Goal: Information Seeking & Learning: Learn about a topic

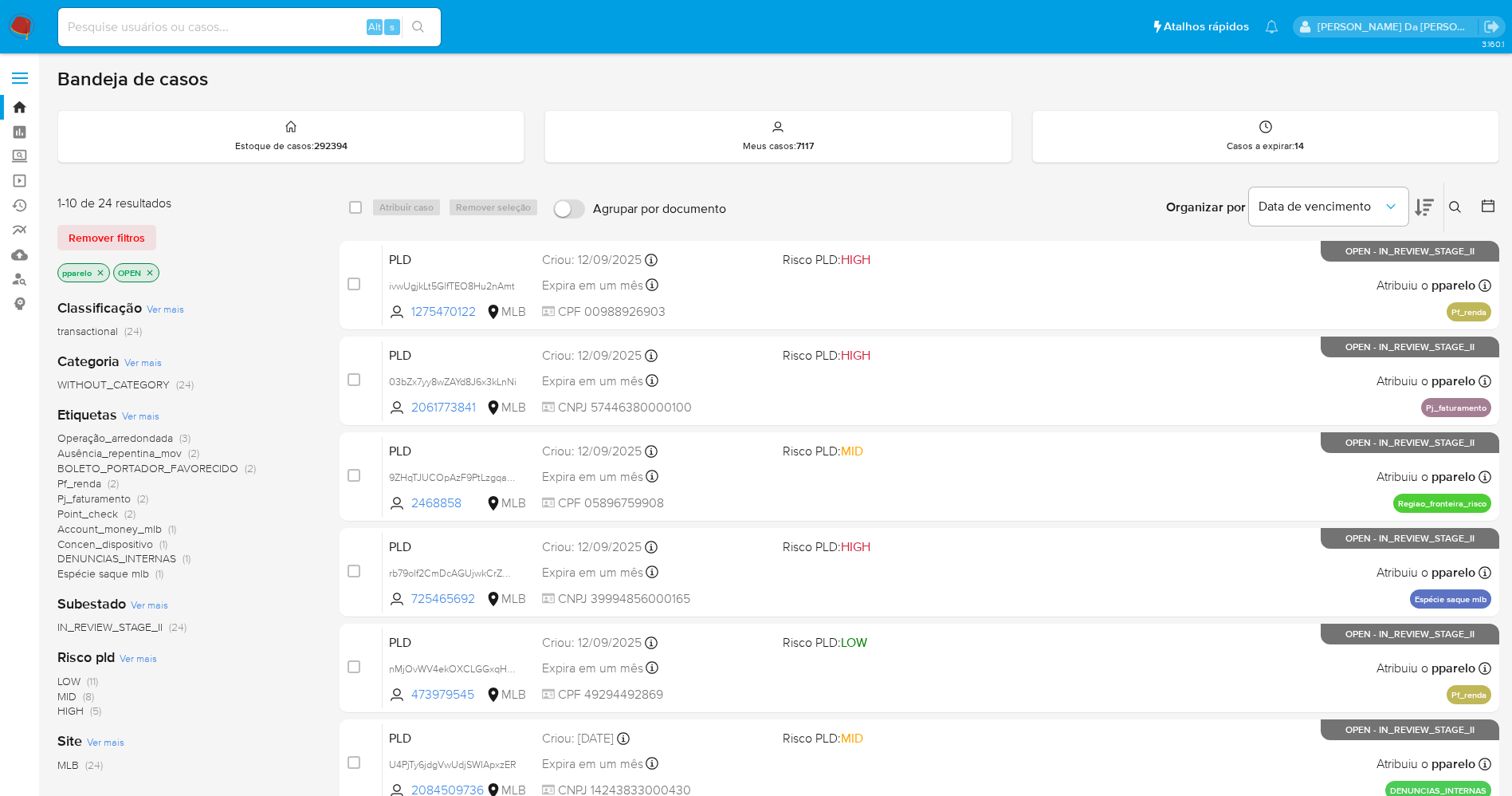
click at [307, 23] on input at bounding box center [249, 27] width 382 height 20
paste input "klv94E6651VzdK81Waqz3FtC"
type input "klv94E6651VzdK81Waqz3FtC"
click at [257, 24] on input at bounding box center [249, 27] width 382 height 20
paste input "klv94E6651VzdK81Waqz3FtC"
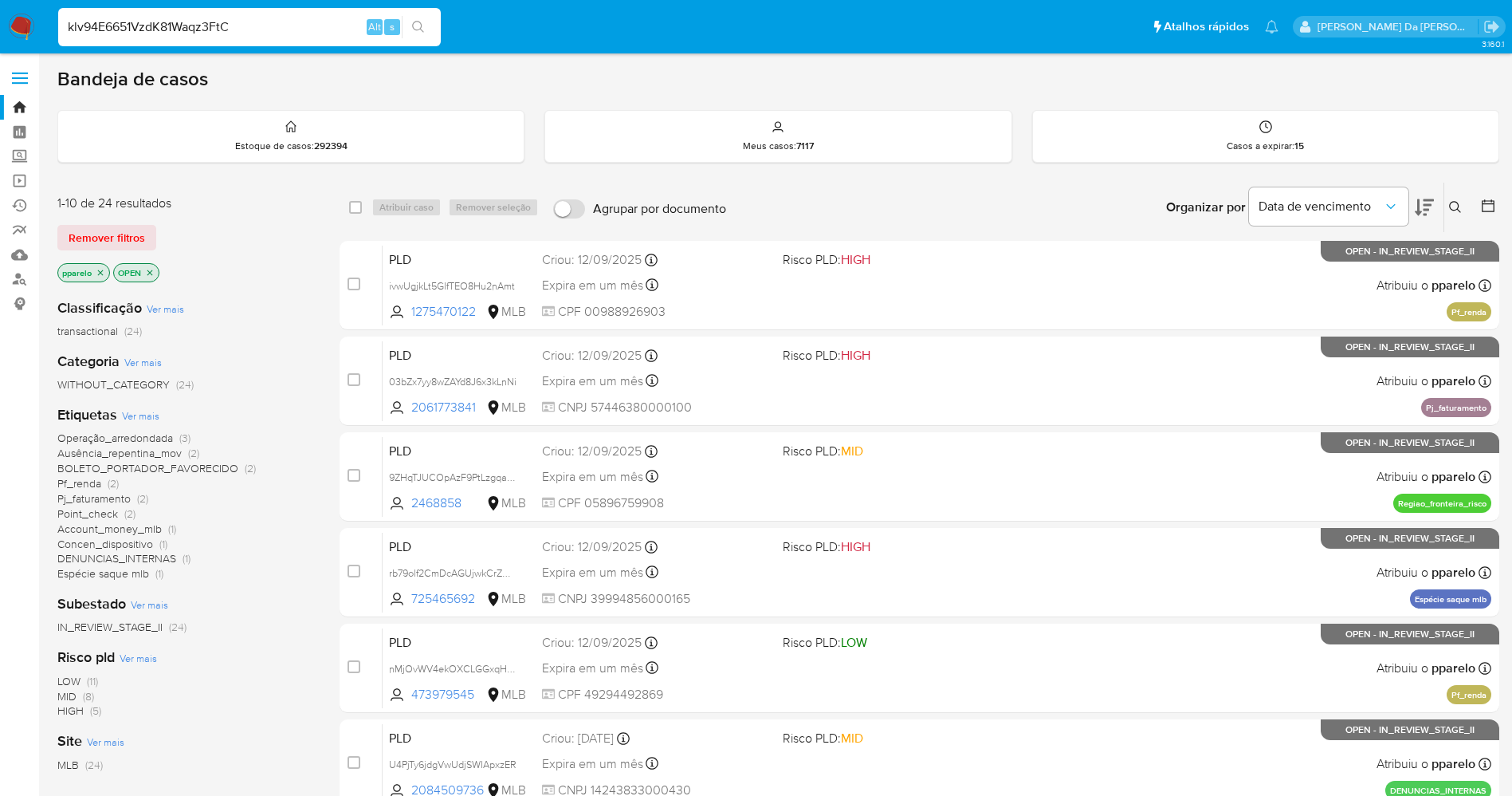
type input "klv94E6651VzdK81Waqz3FtC"
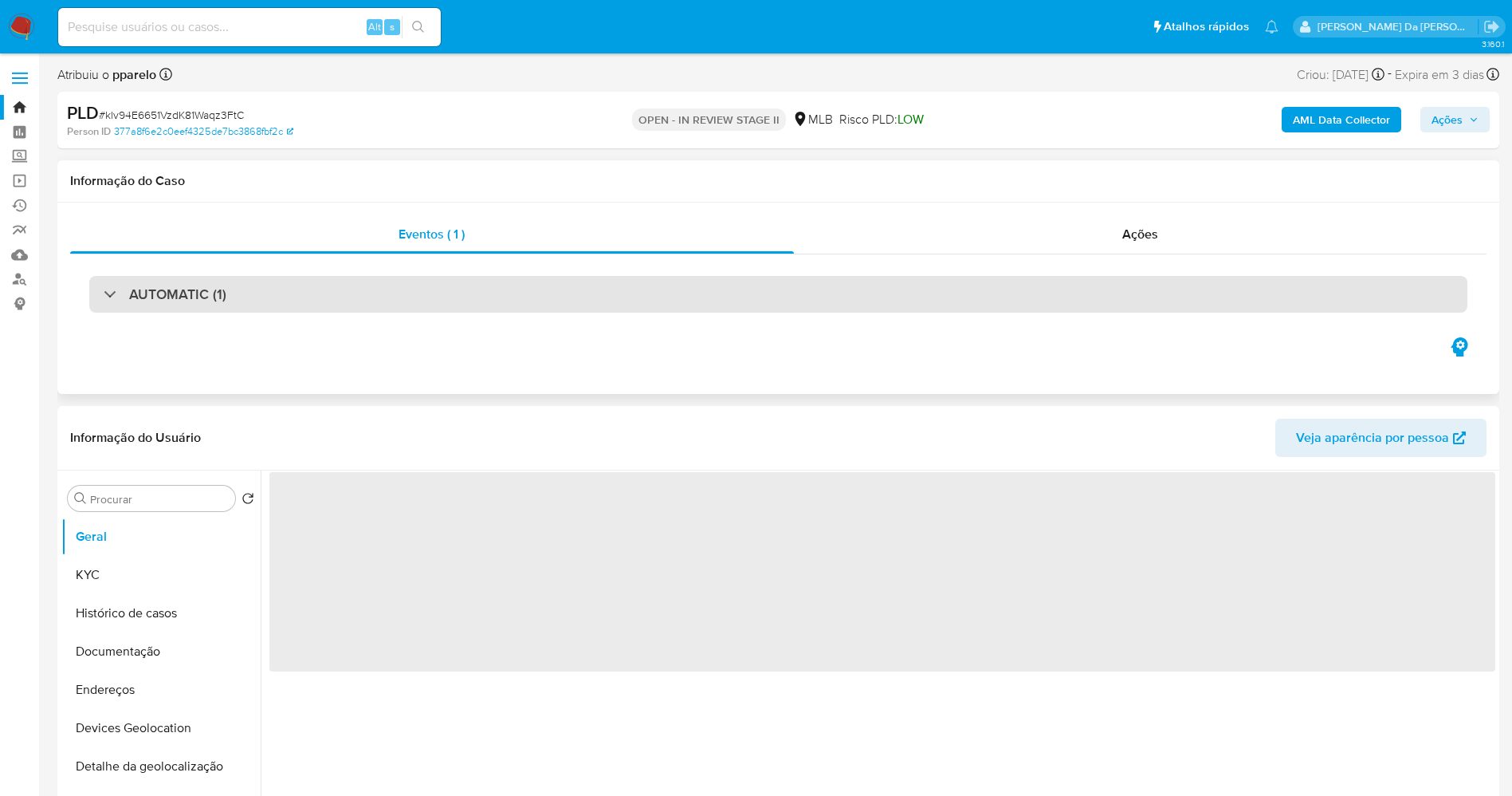
select select "10"
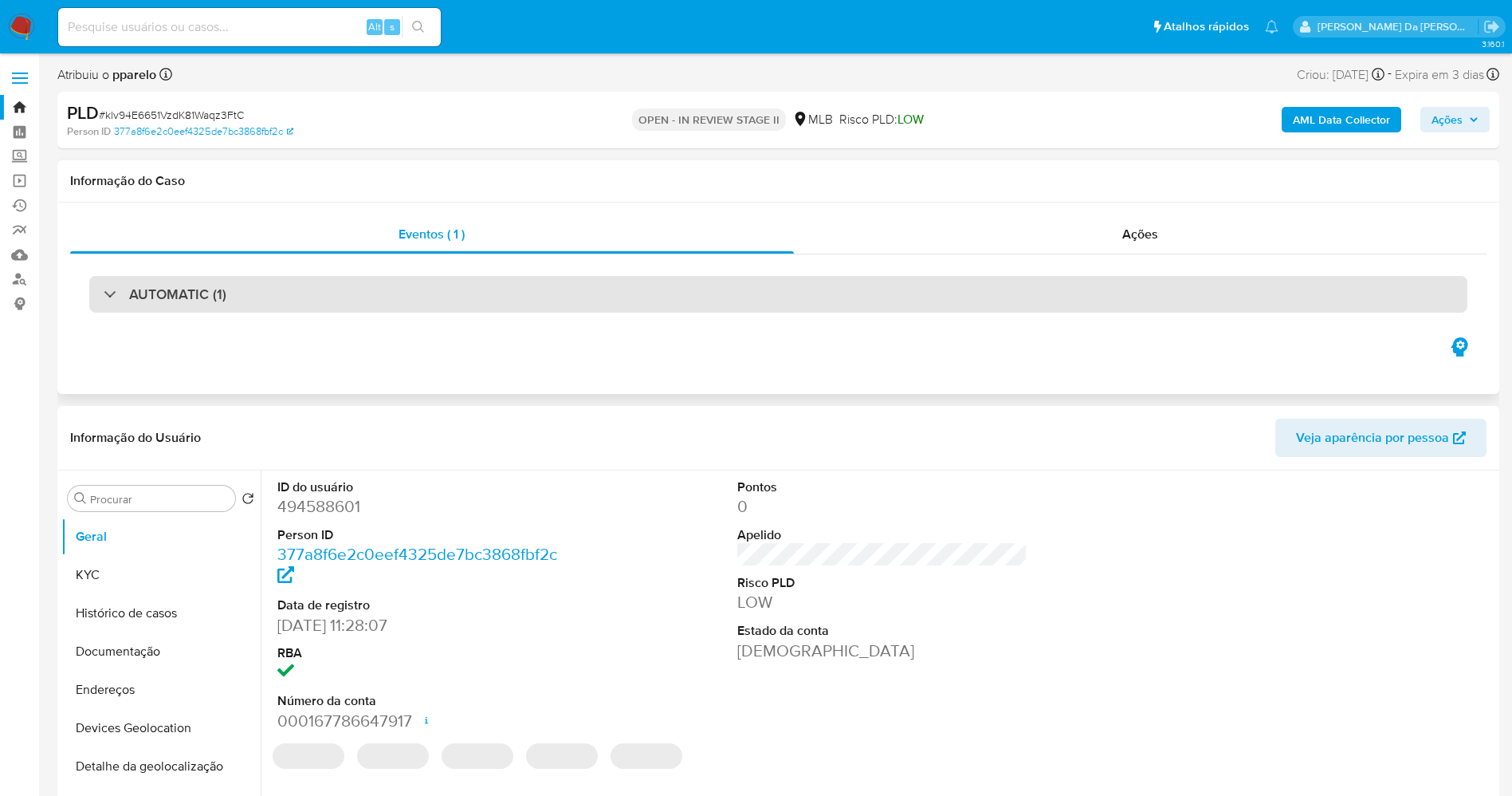
click at [333, 289] on div "AUTOMATIC (1)" at bounding box center [778, 294] width 1378 height 37
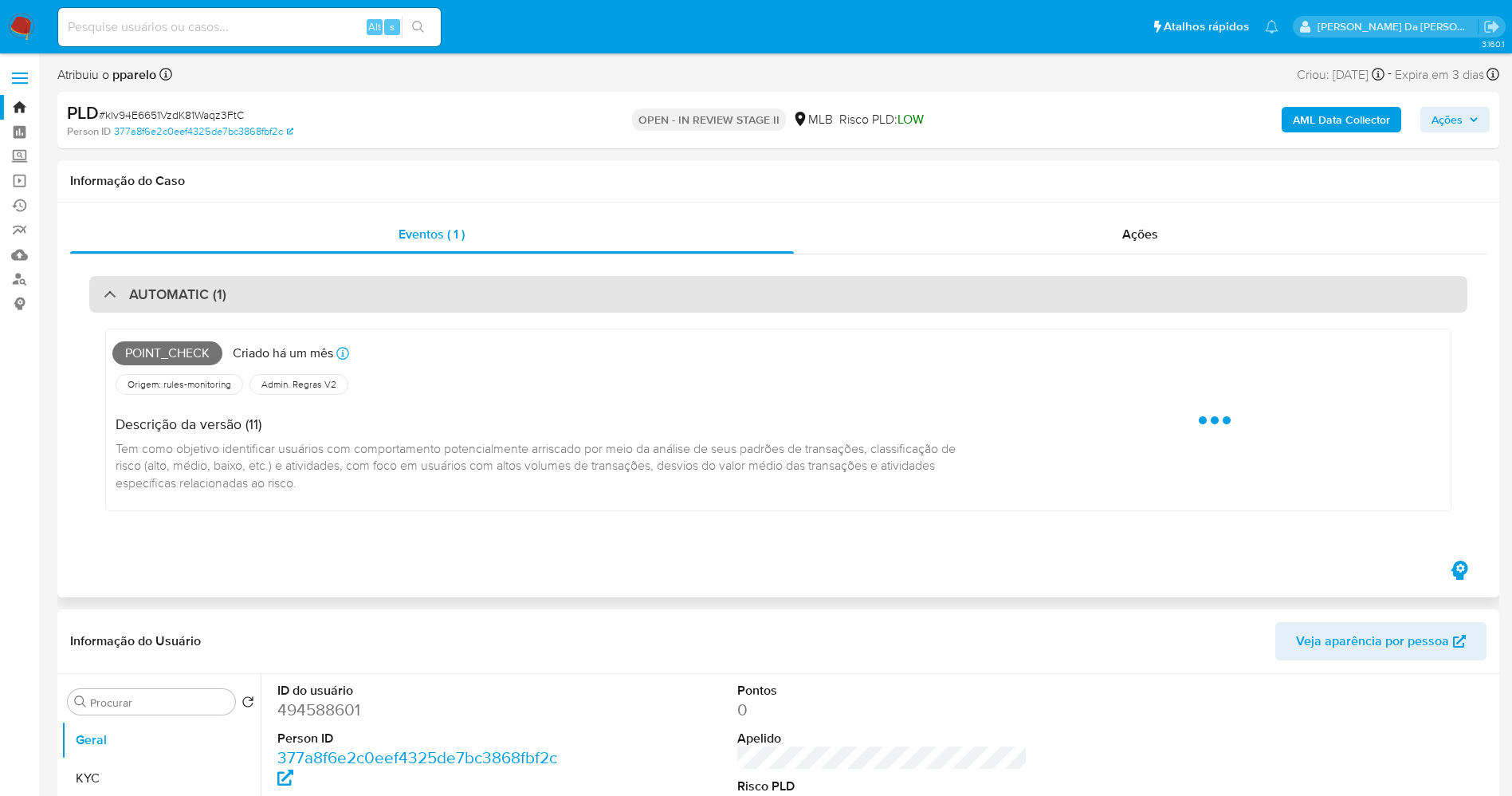
click at [333, 289] on div "AUTOMATIC (1)" at bounding box center [778, 294] width 1378 height 37
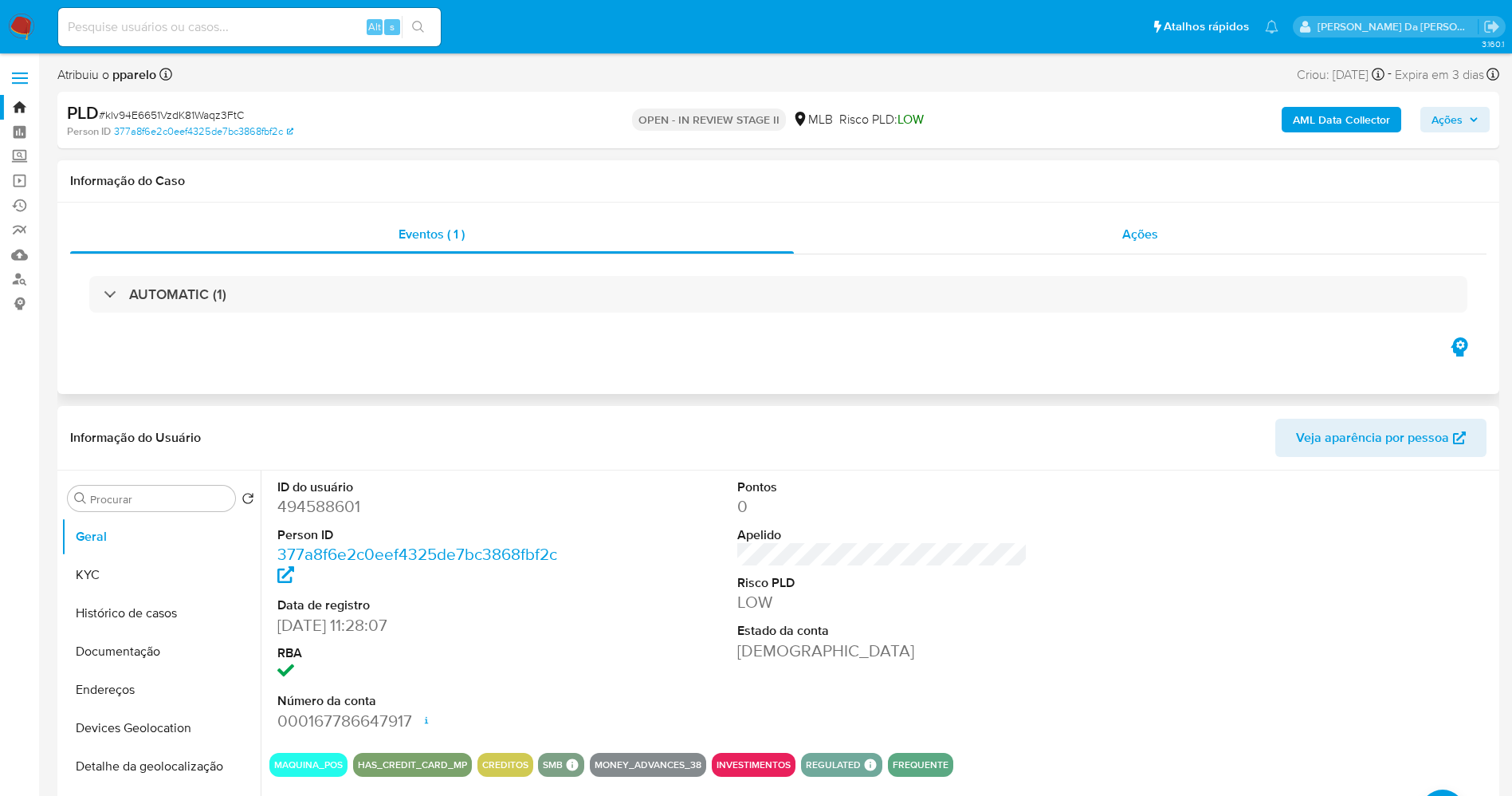
click at [1161, 242] on div "Ações" at bounding box center [1141, 234] width 693 height 38
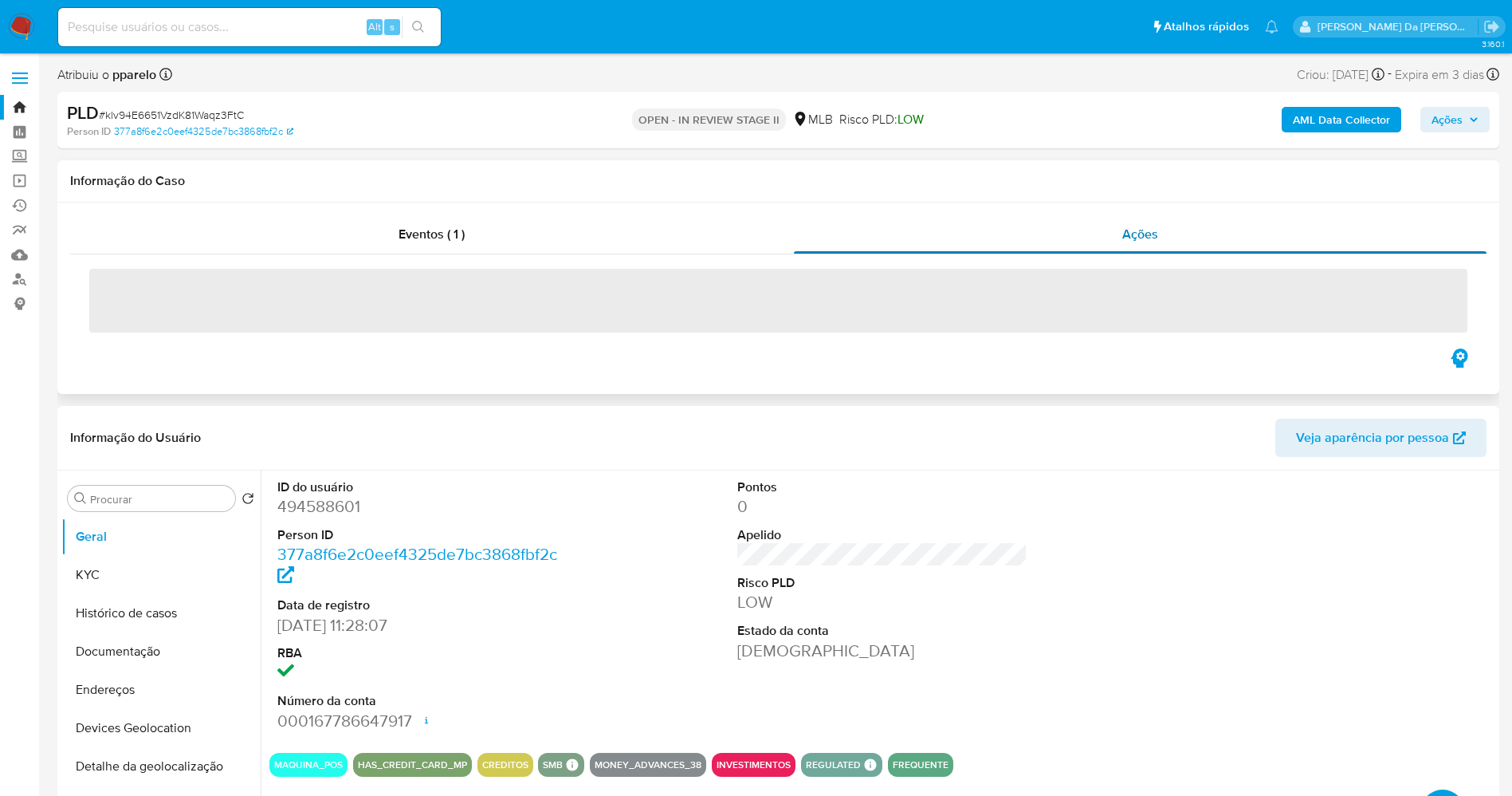
click at [1156, 232] on span "Ações" at bounding box center [1140, 234] width 36 height 18
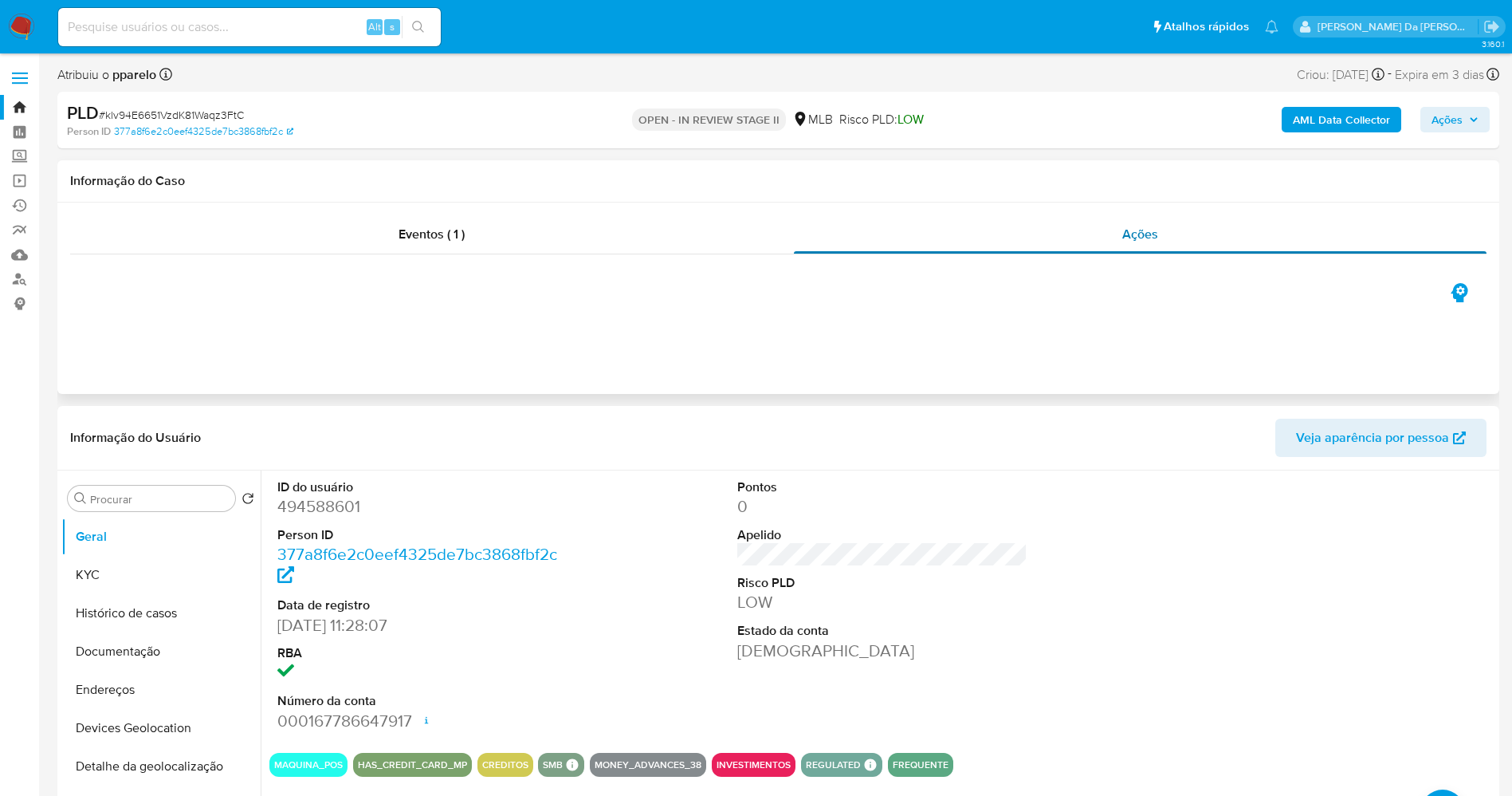
click at [1156, 232] on span "Ações" at bounding box center [1140, 234] width 36 height 18
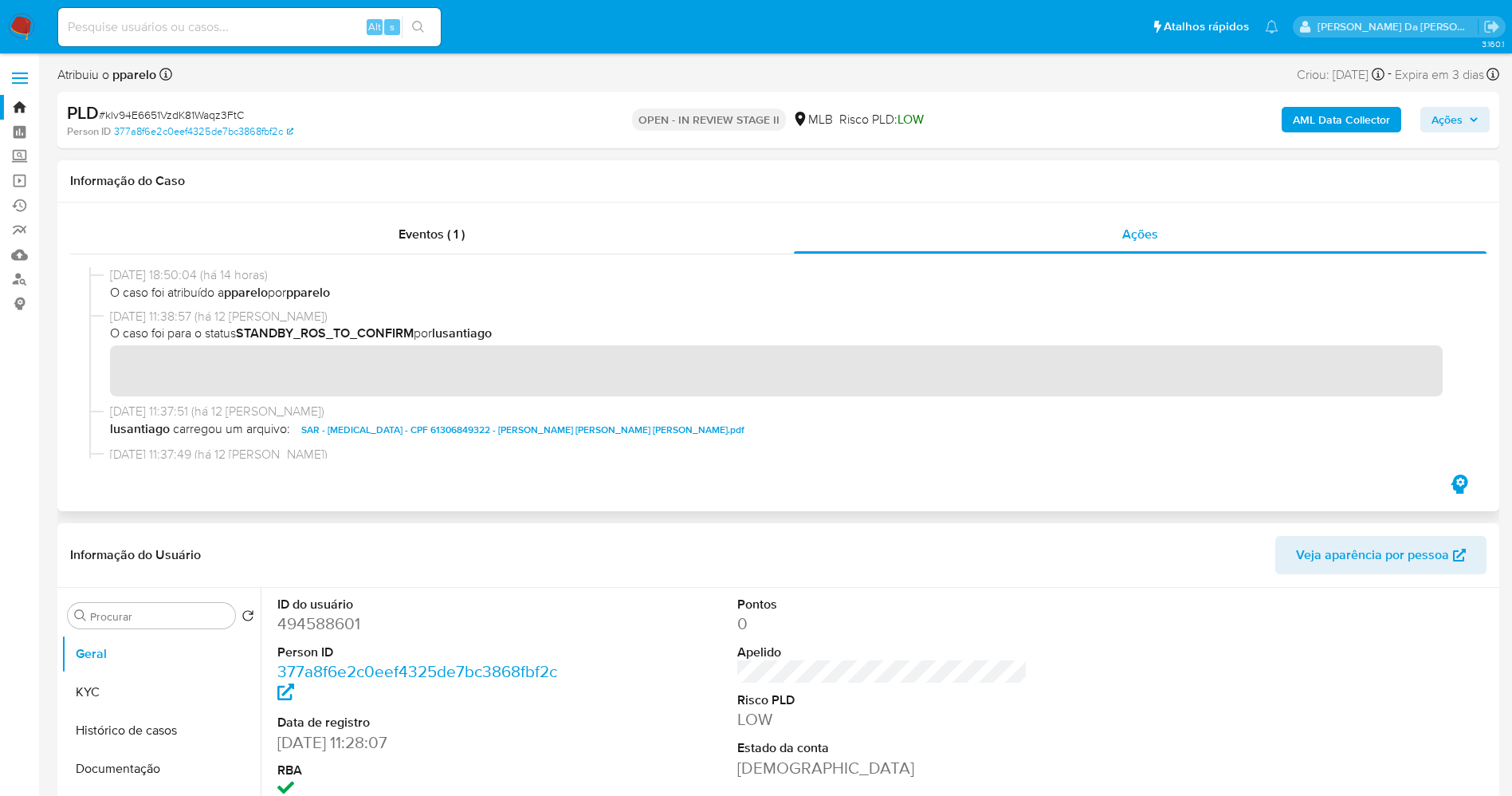
scroll to position [120, 0]
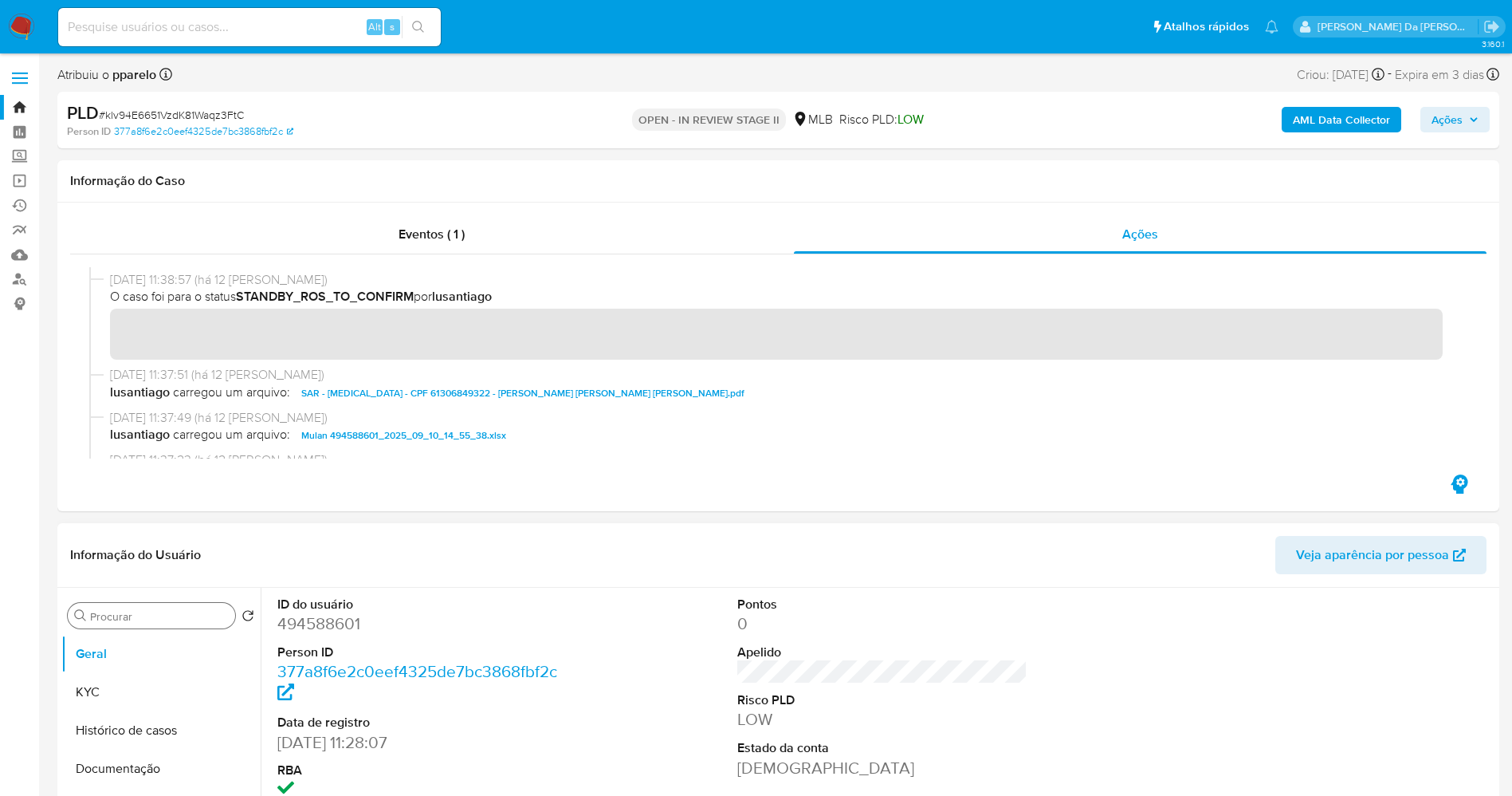
click at [191, 617] on input "Procurar" at bounding box center [159, 617] width 139 height 15
type input "a"
type input "anexo"
click at [180, 681] on button "Anexos" at bounding box center [154, 692] width 187 height 38
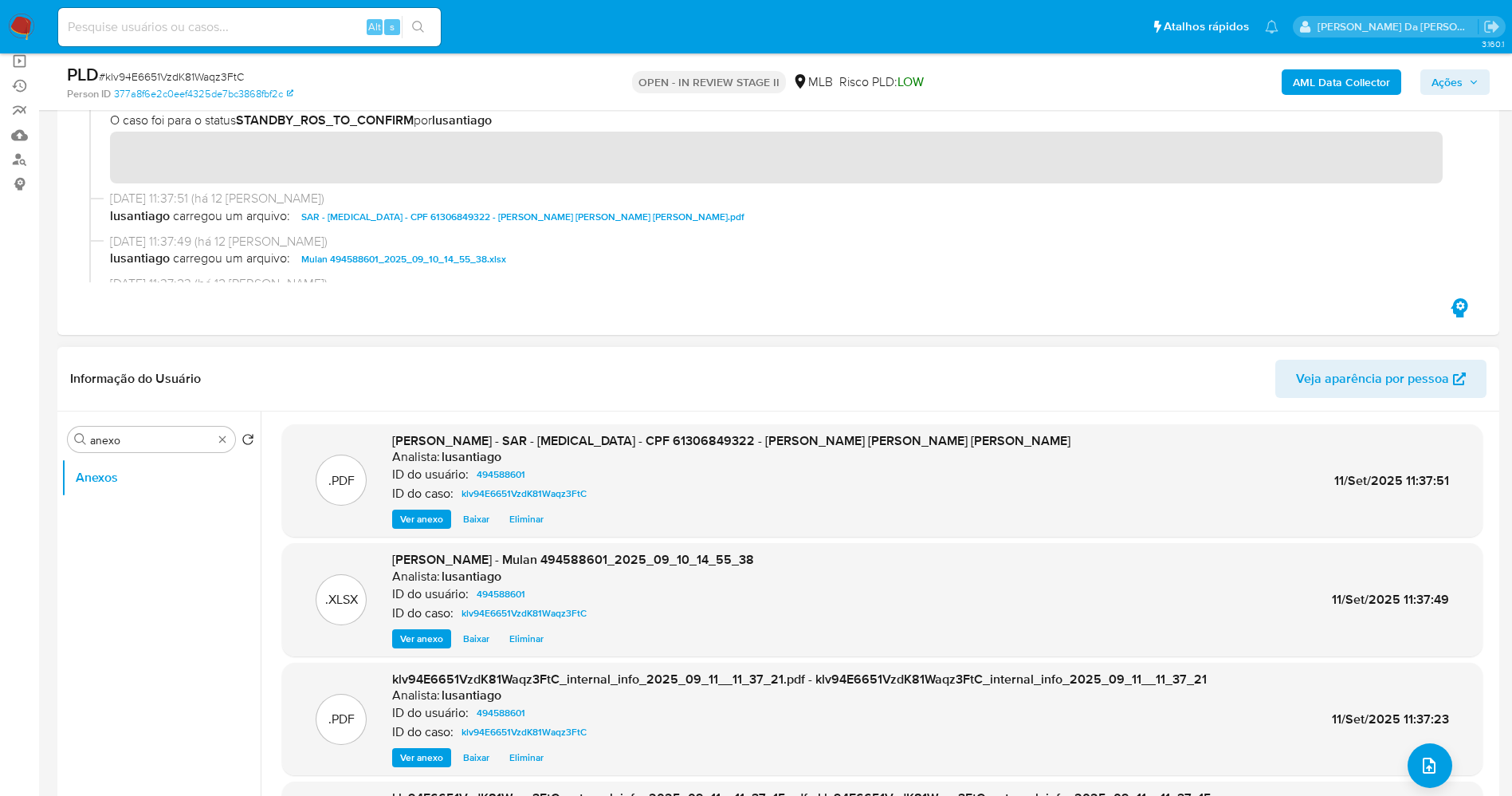
click at [426, 522] on span "Ver anexo" at bounding box center [422, 520] width 43 height 16
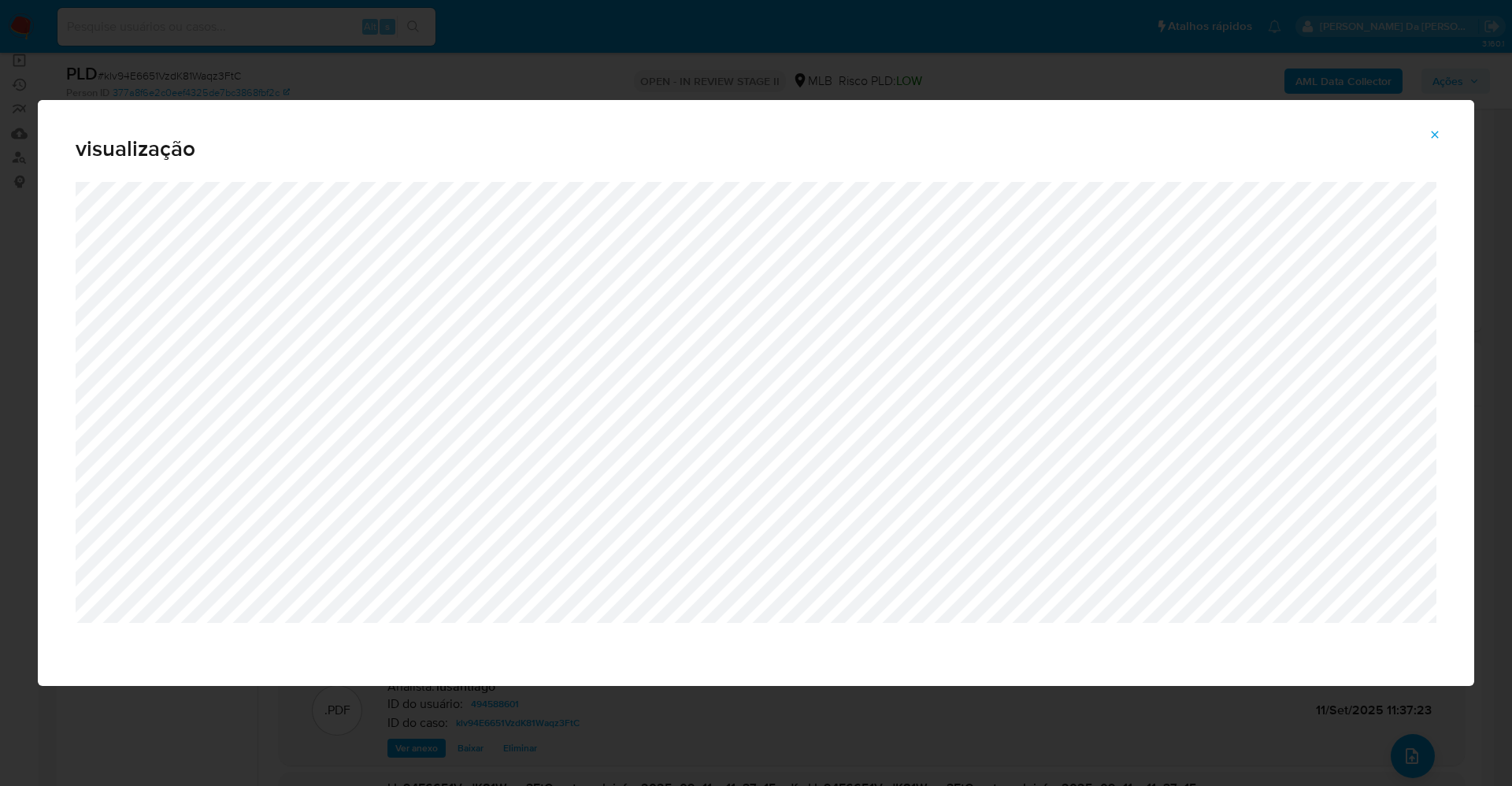
click at [1448, 129] on button "Attachment preview" at bounding box center [1434, 134] width 35 height 25
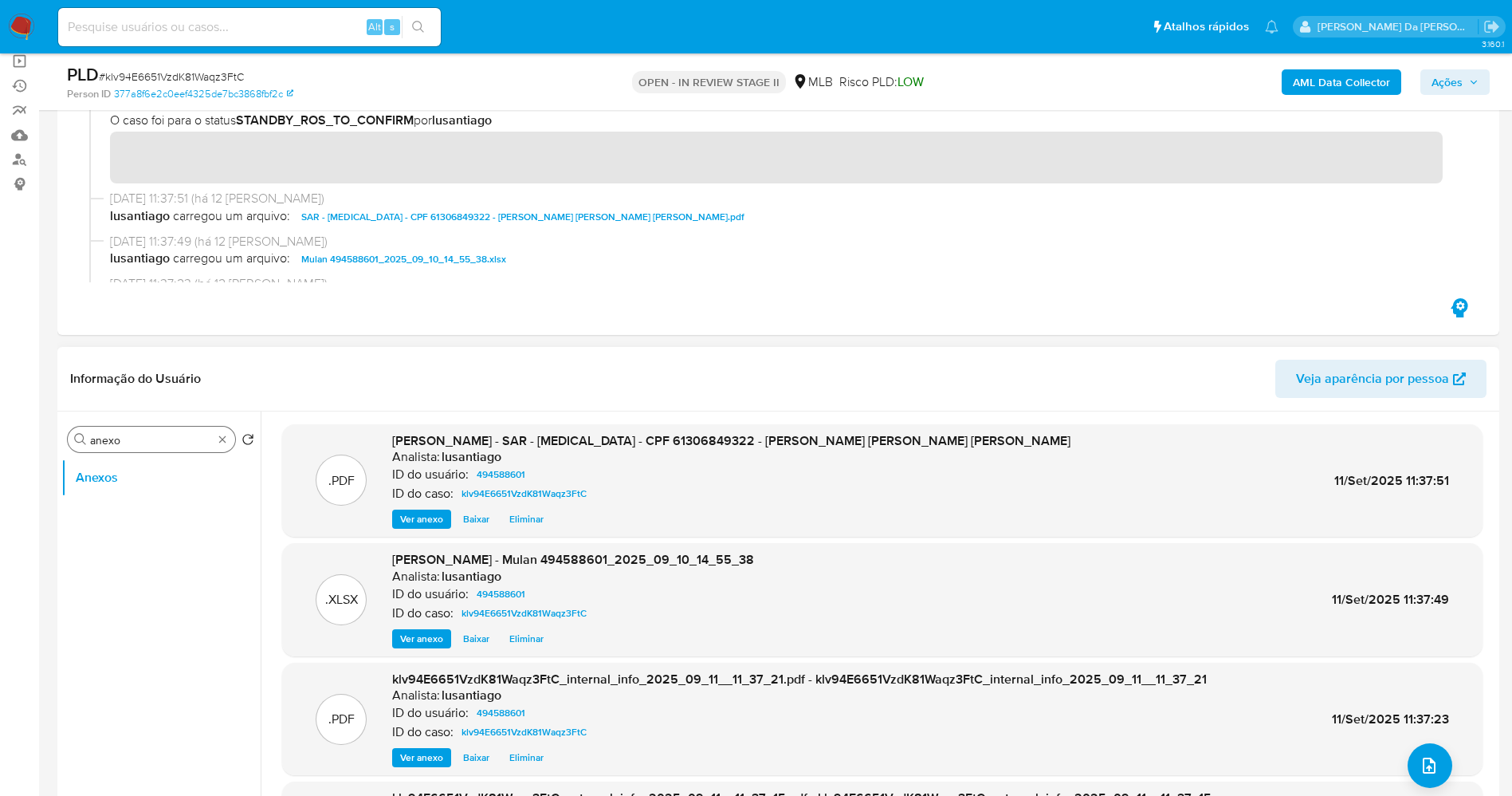
click at [230, 440] on div "Procurar anexo" at bounding box center [151, 439] width 167 height 25
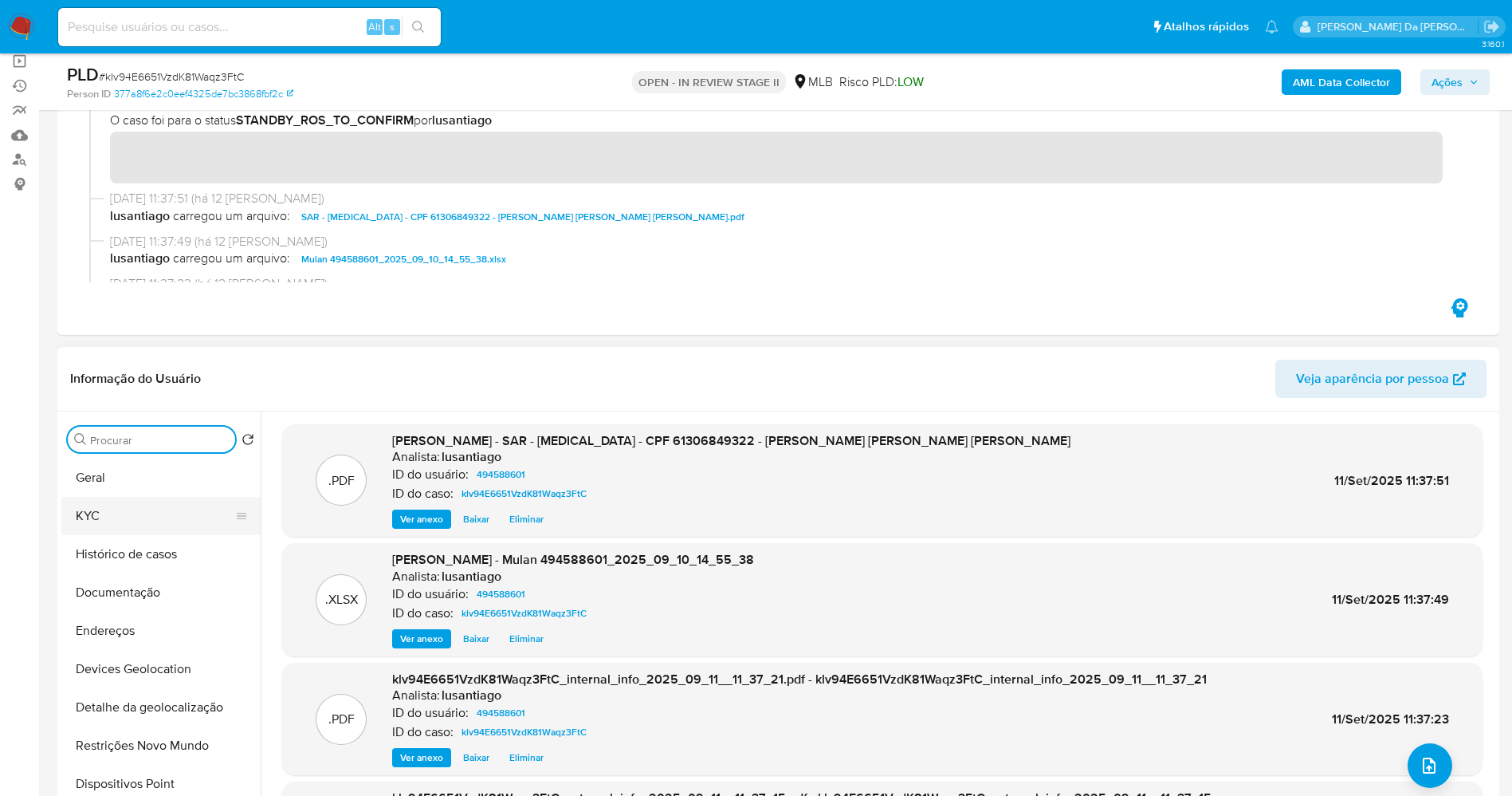
click at [125, 510] on button "KYC" at bounding box center [154, 515] width 187 height 38
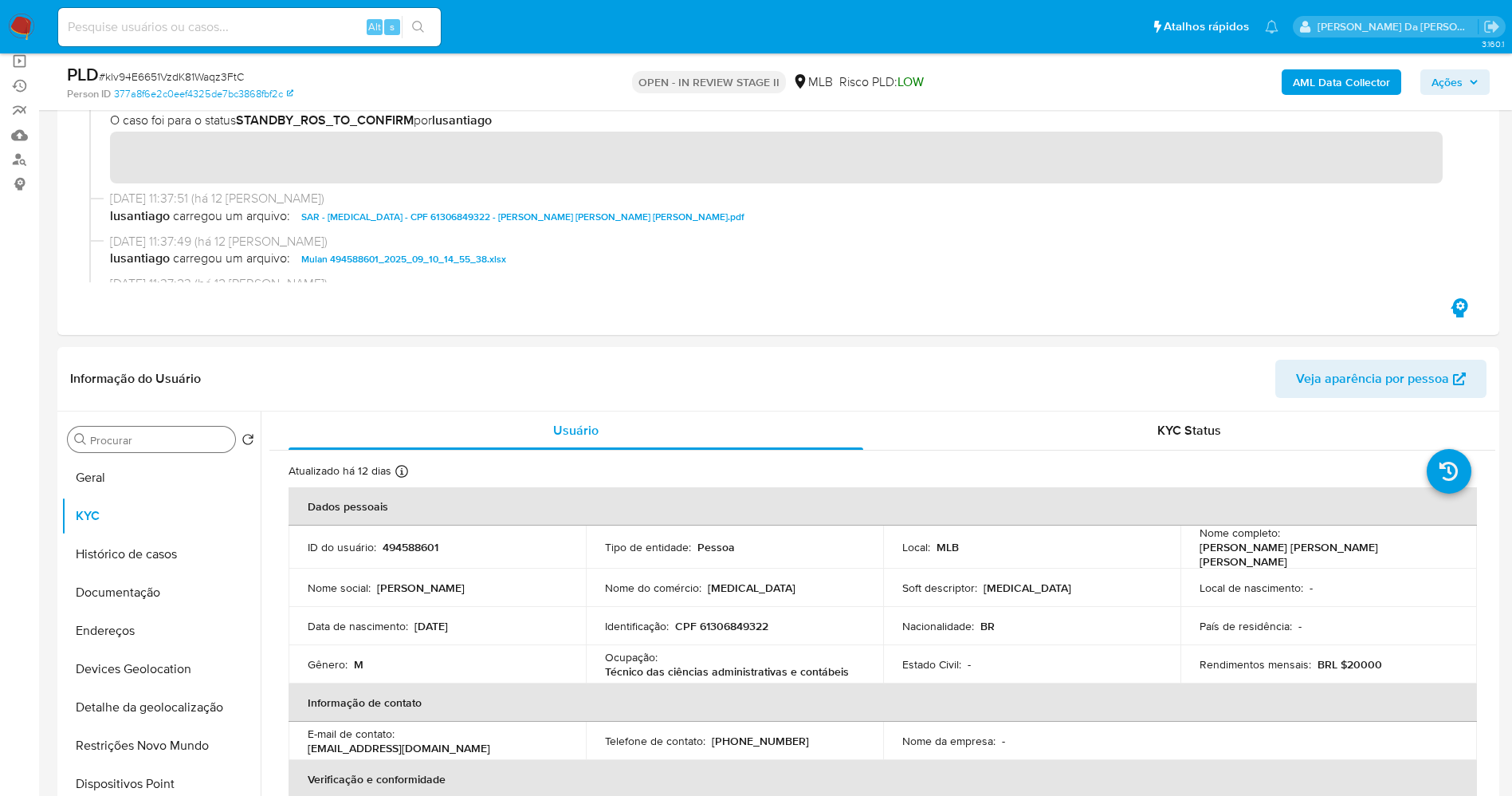
click at [732, 583] on p "Invisalign" at bounding box center [752, 588] width 88 height 15
copy p "Invisalign"
click at [350, 29] on input at bounding box center [249, 27] width 382 height 20
paste input "o1KPp4gwg25WgvUd1mnlKwDy"
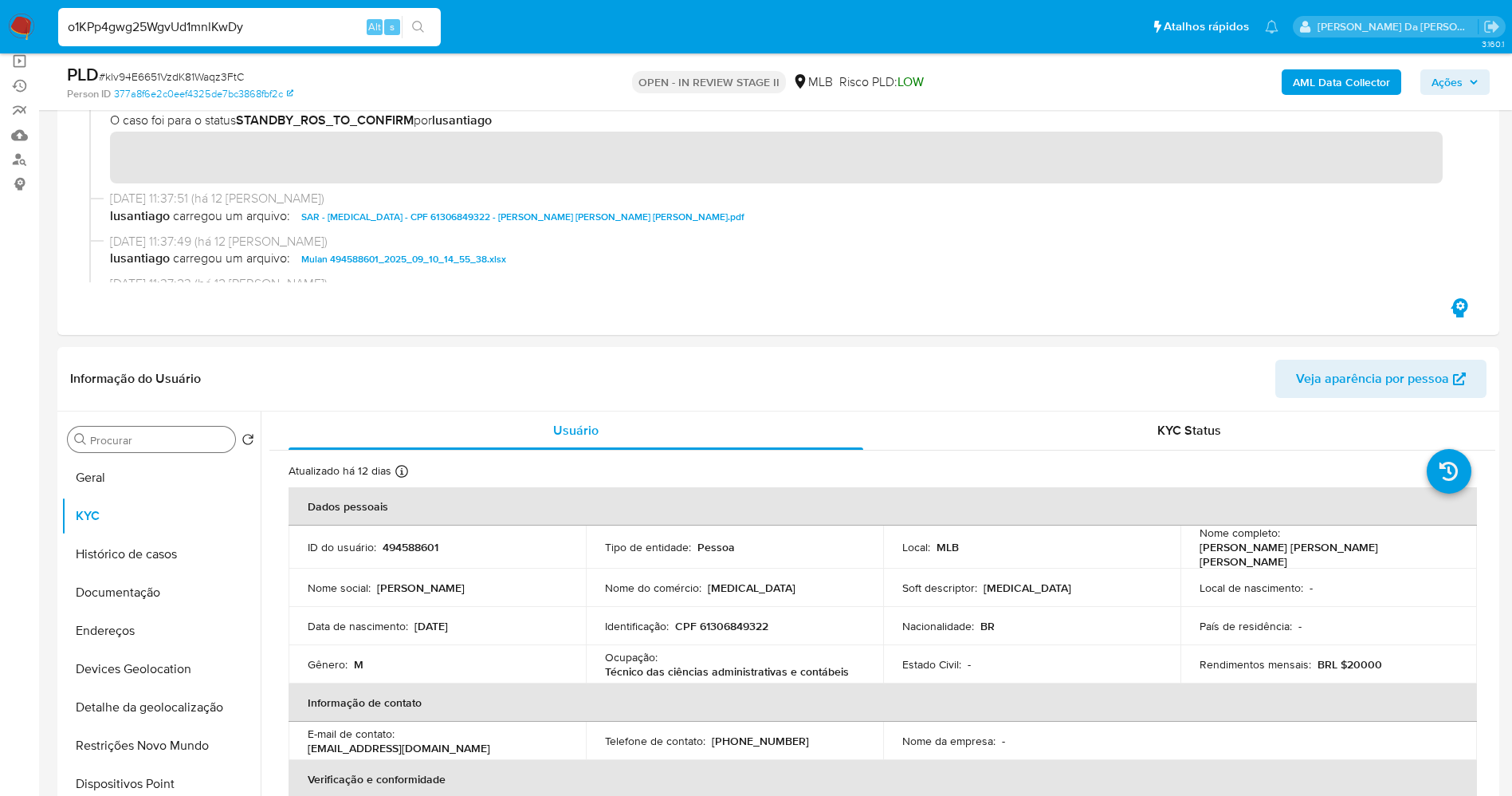
type input "o1KPp4gwg25WgvUd1mnlKwDy"
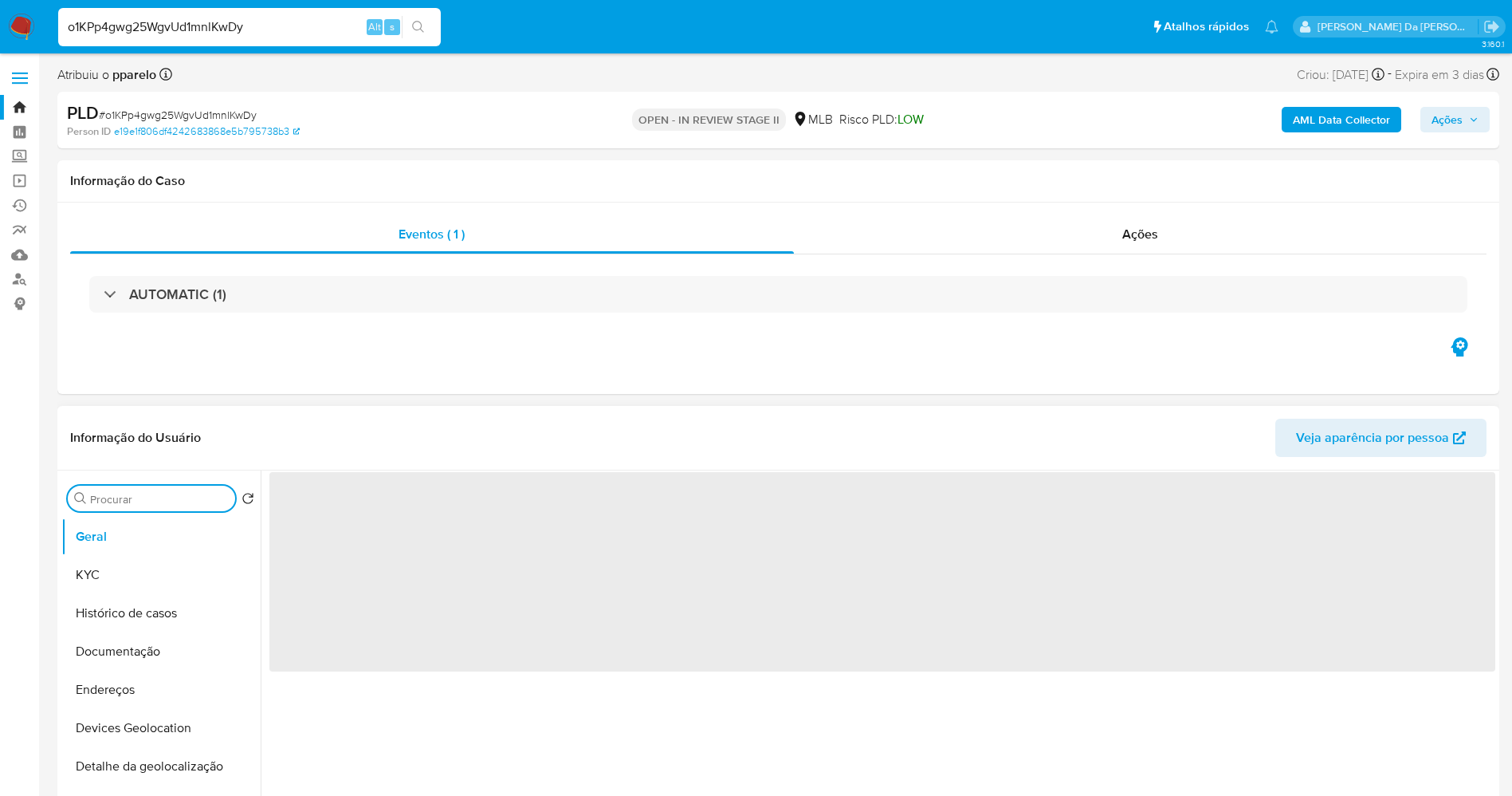
drag, startPoint x: 185, startPoint y: 505, endPoint x: 223, endPoint y: 512, distance: 38.6
click at [185, 506] on div "Procurar" at bounding box center [151, 498] width 167 height 25
select select "10"
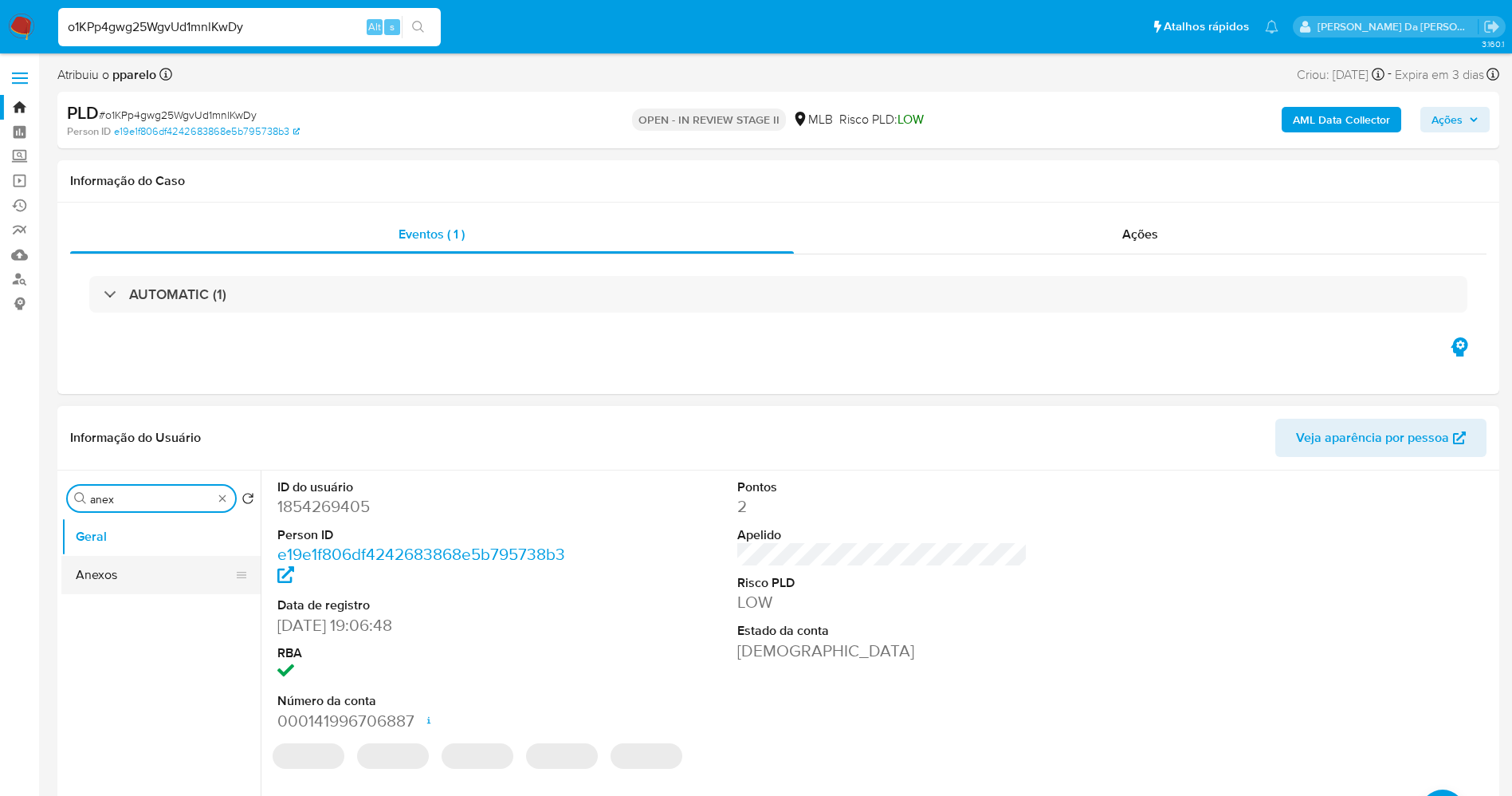
type input "anex"
click at [121, 589] on button "Anexos" at bounding box center [154, 574] width 187 height 38
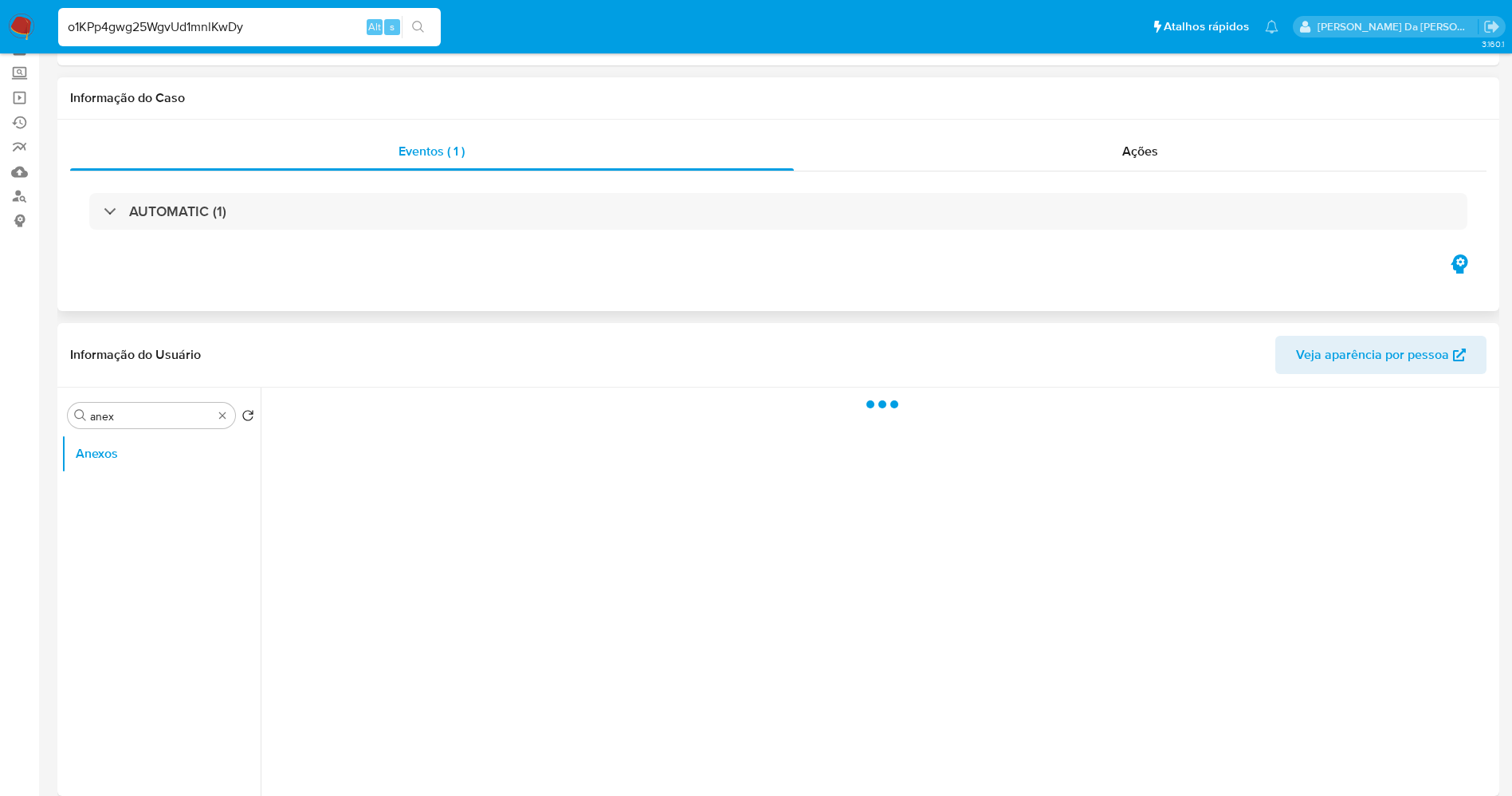
scroll to position [120, 0]
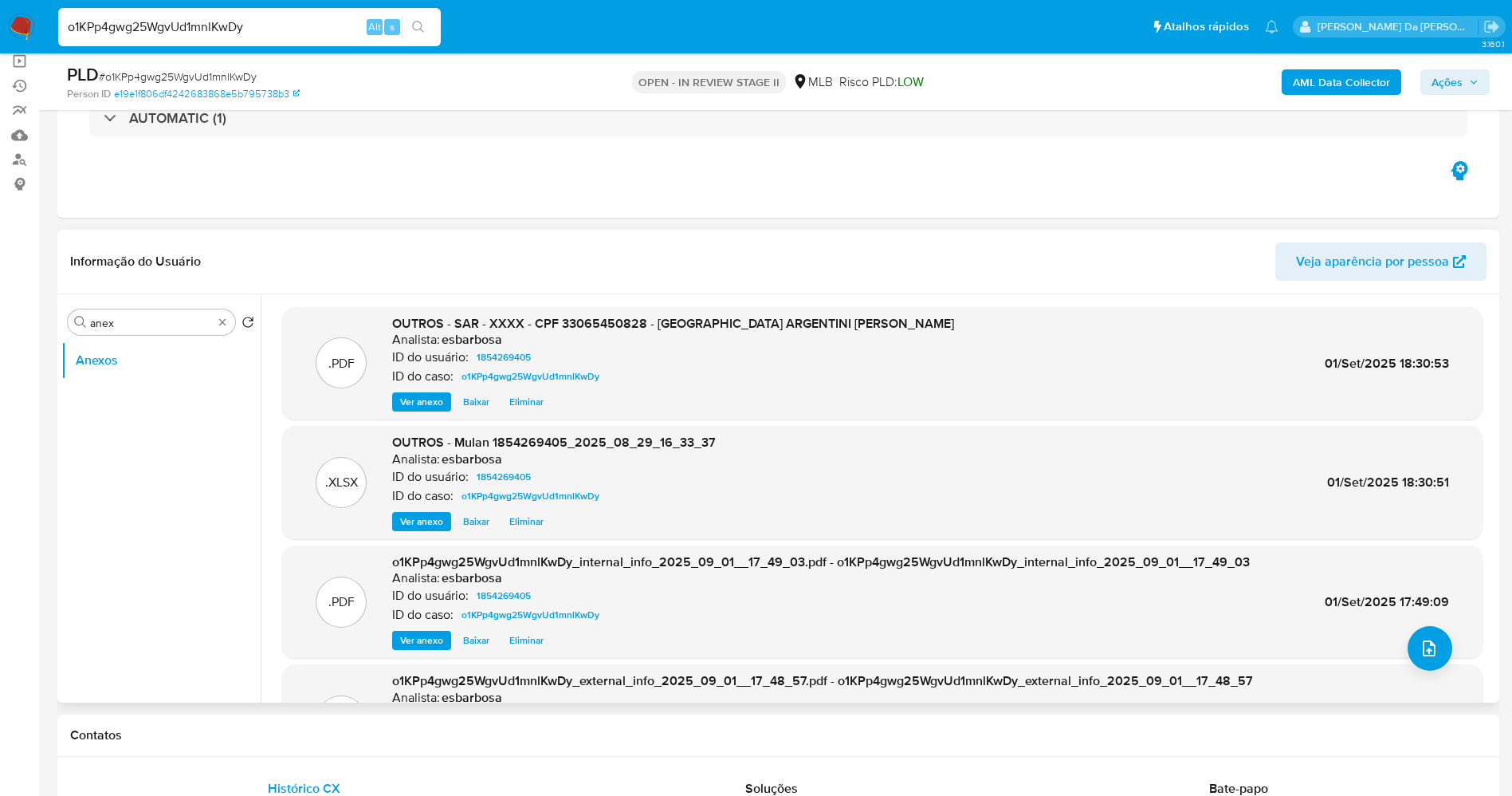
click at [417, 404] on span "Ver anexo" at bounding box center [422, 402] width 43 height 16
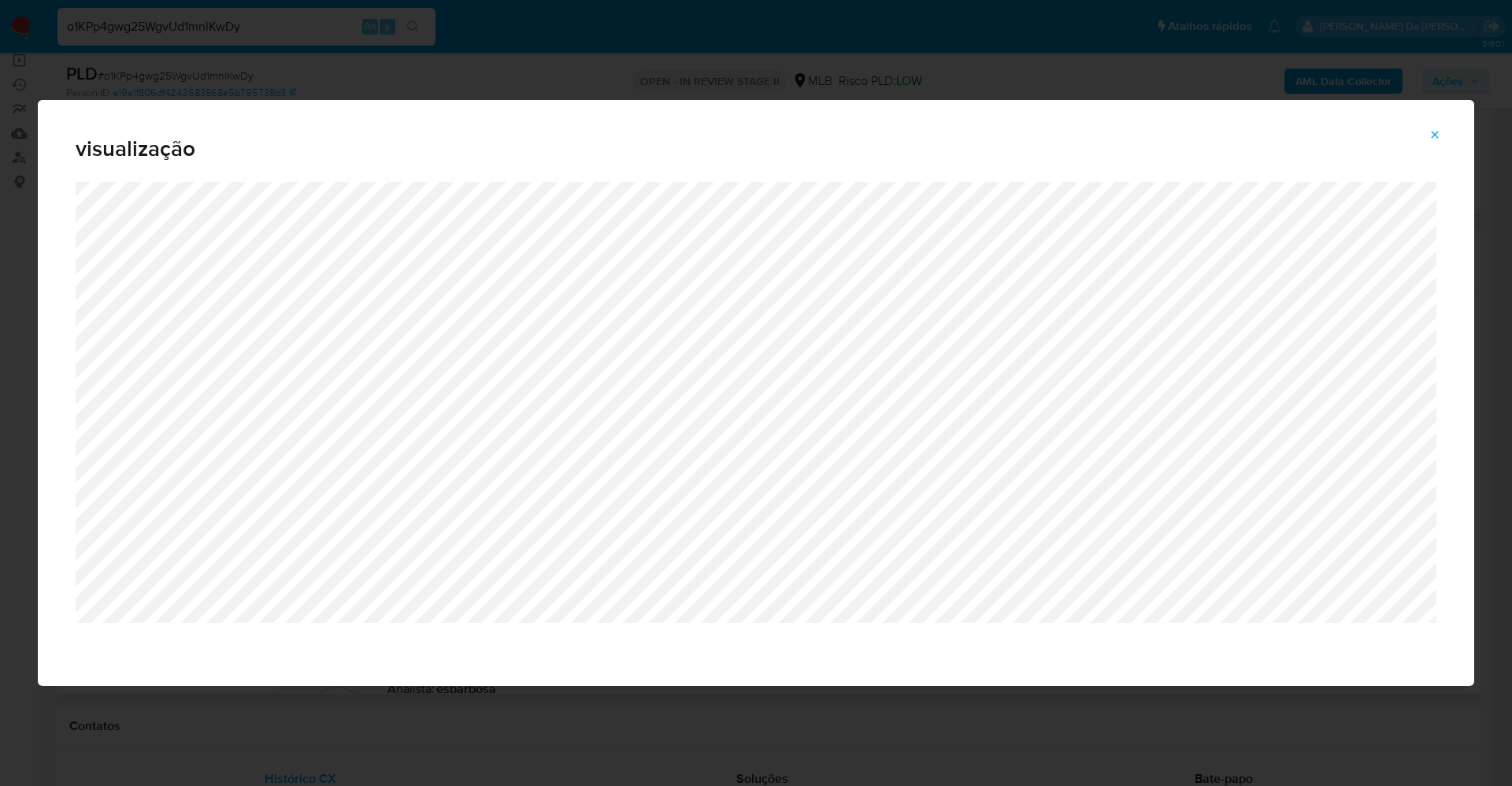
click at [1435, 139] on icon "Attachment preview" at bounding box center [1435, 134] width 13 height 13
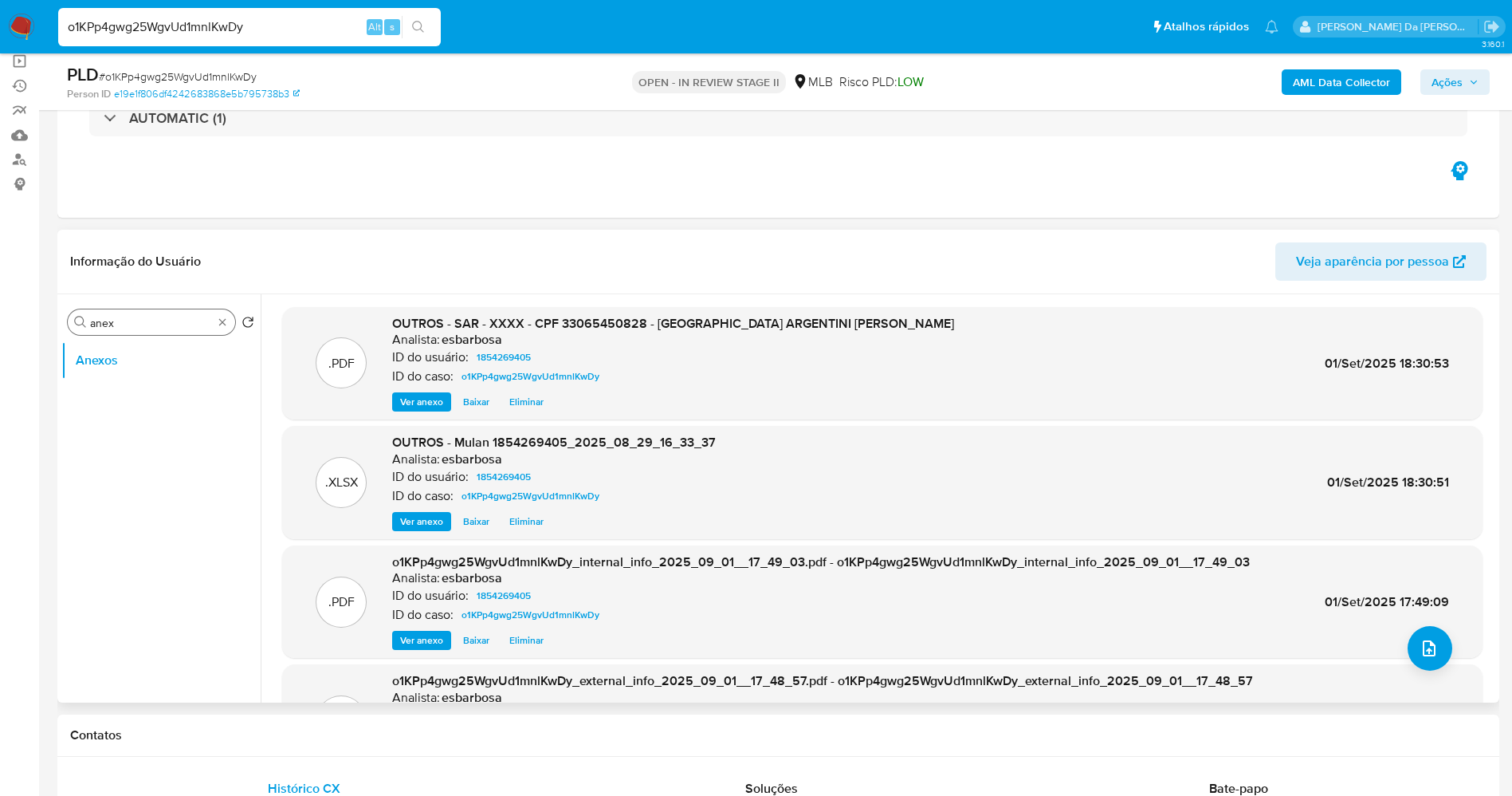
click at [223, 313] on div "Procurar anex" at bounding box center [151, 321] width 167 height 25
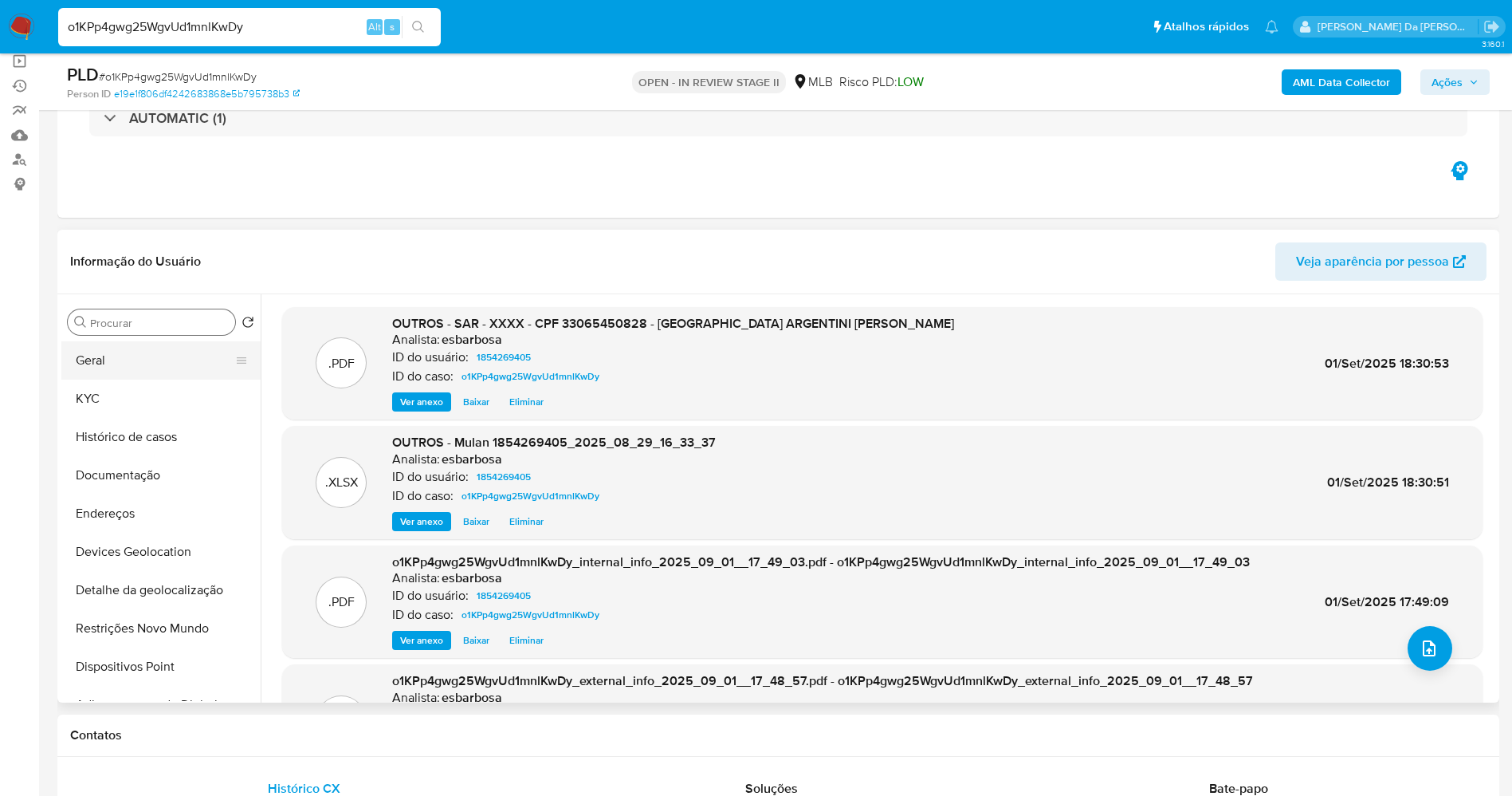
click at [107, 358] on button "Geral" at bounding box center [154, 360] width 187 height 38
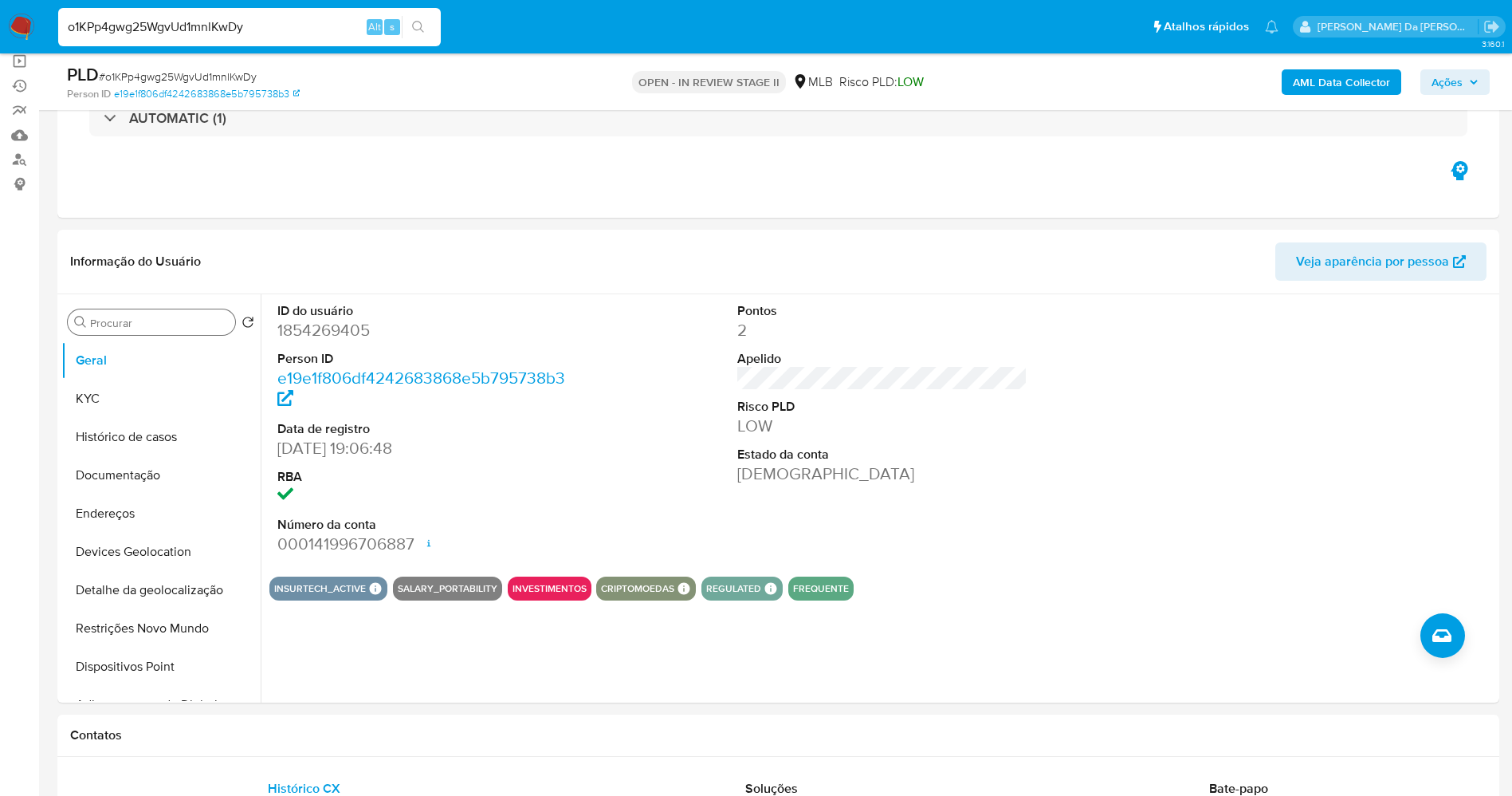
click at [316, 12] on div "o1KPp4gwg25WgvUd1mnlKwDy Alt s" at bounding box center [249, 27] width 382 height 38
click at [310, 24] on input "o1KPp4gwg25WgvUd1mnlKwDy" at bounding box center [249, 27] width 382 height 20
paste input "fNoPe4GVWrmTwc7lCG5ehZ4S"
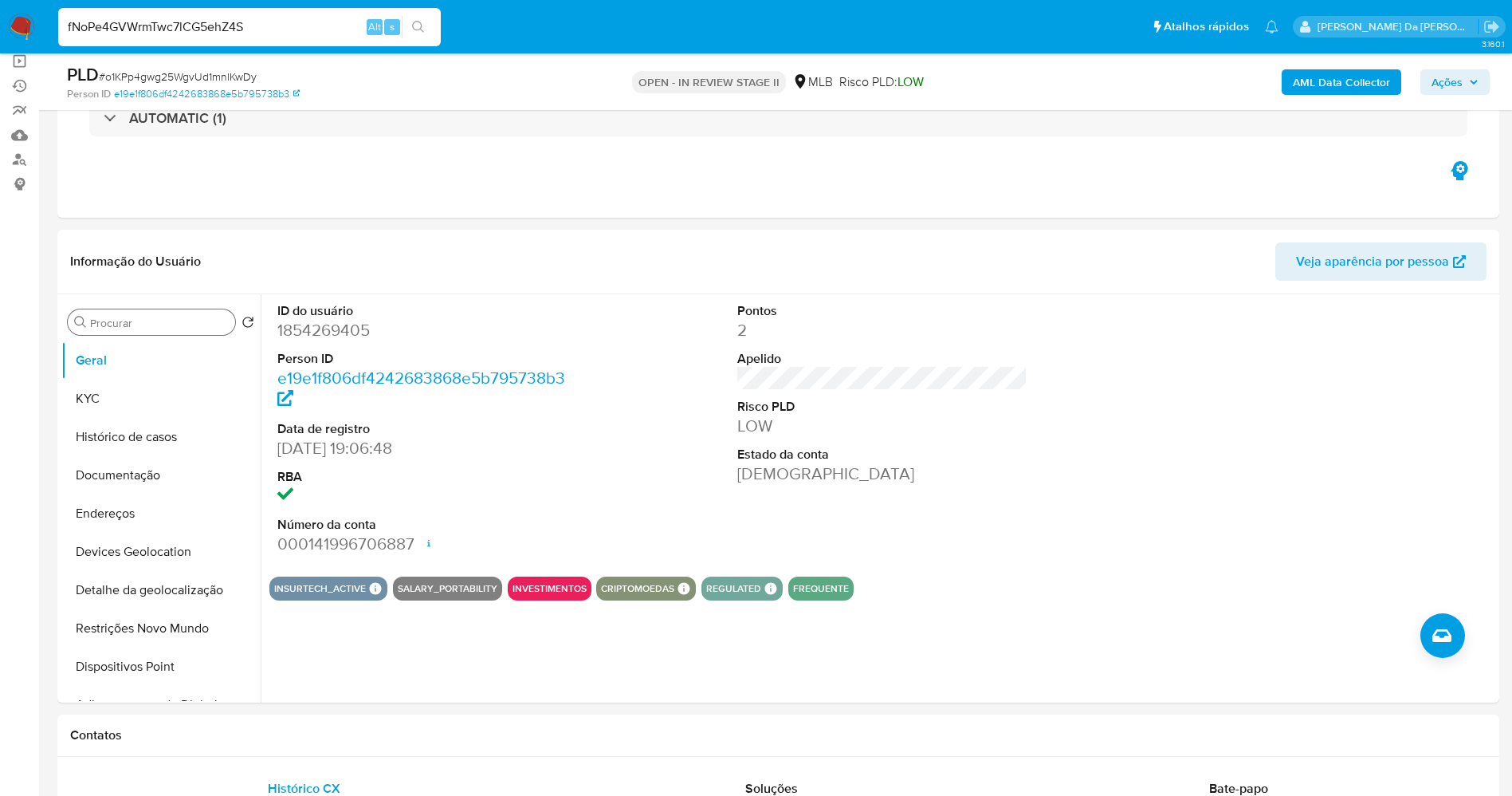
type input "fNoPe4GVWrmTwc7lCG5ehZ4S"
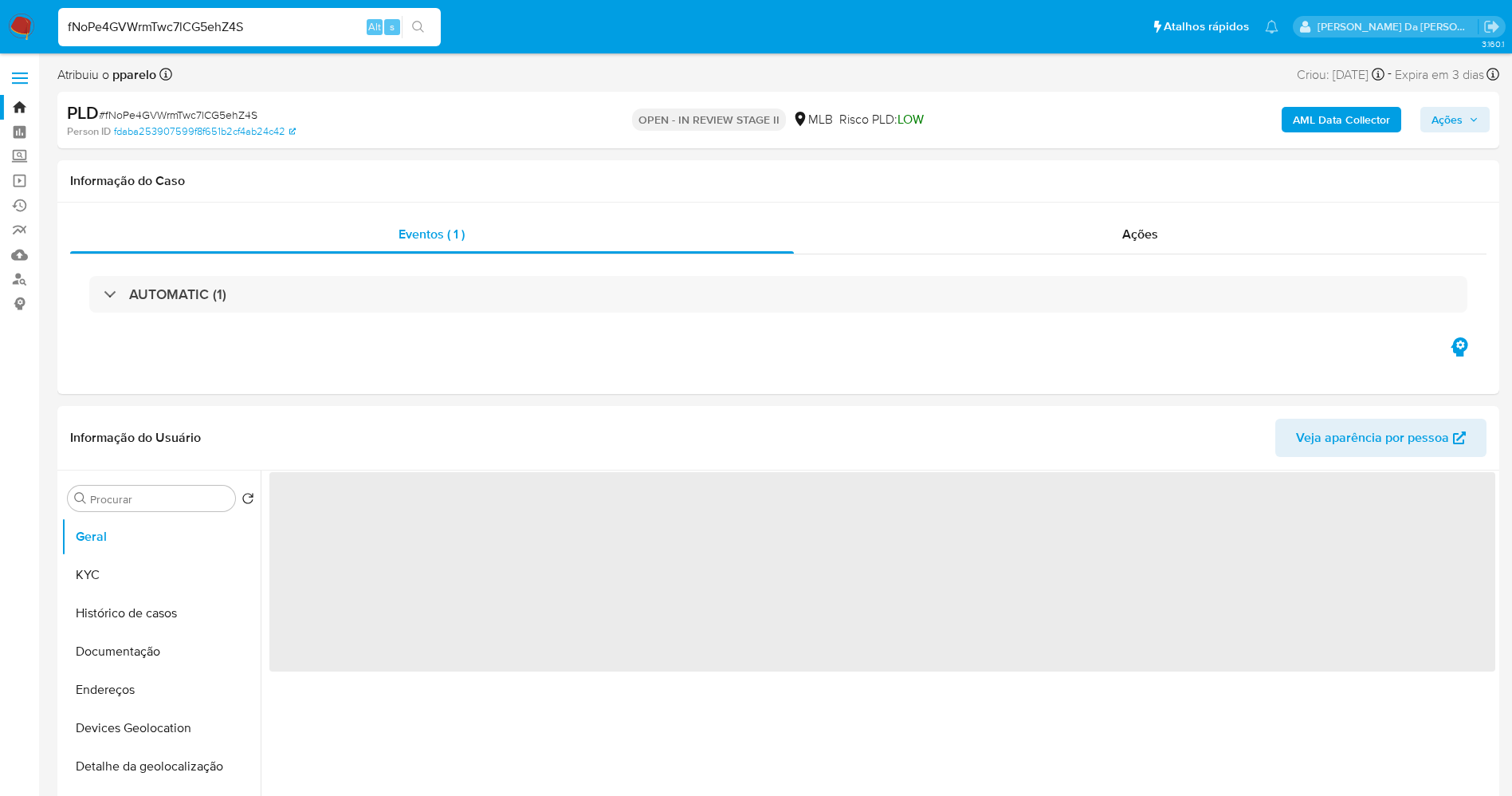
select select "10"
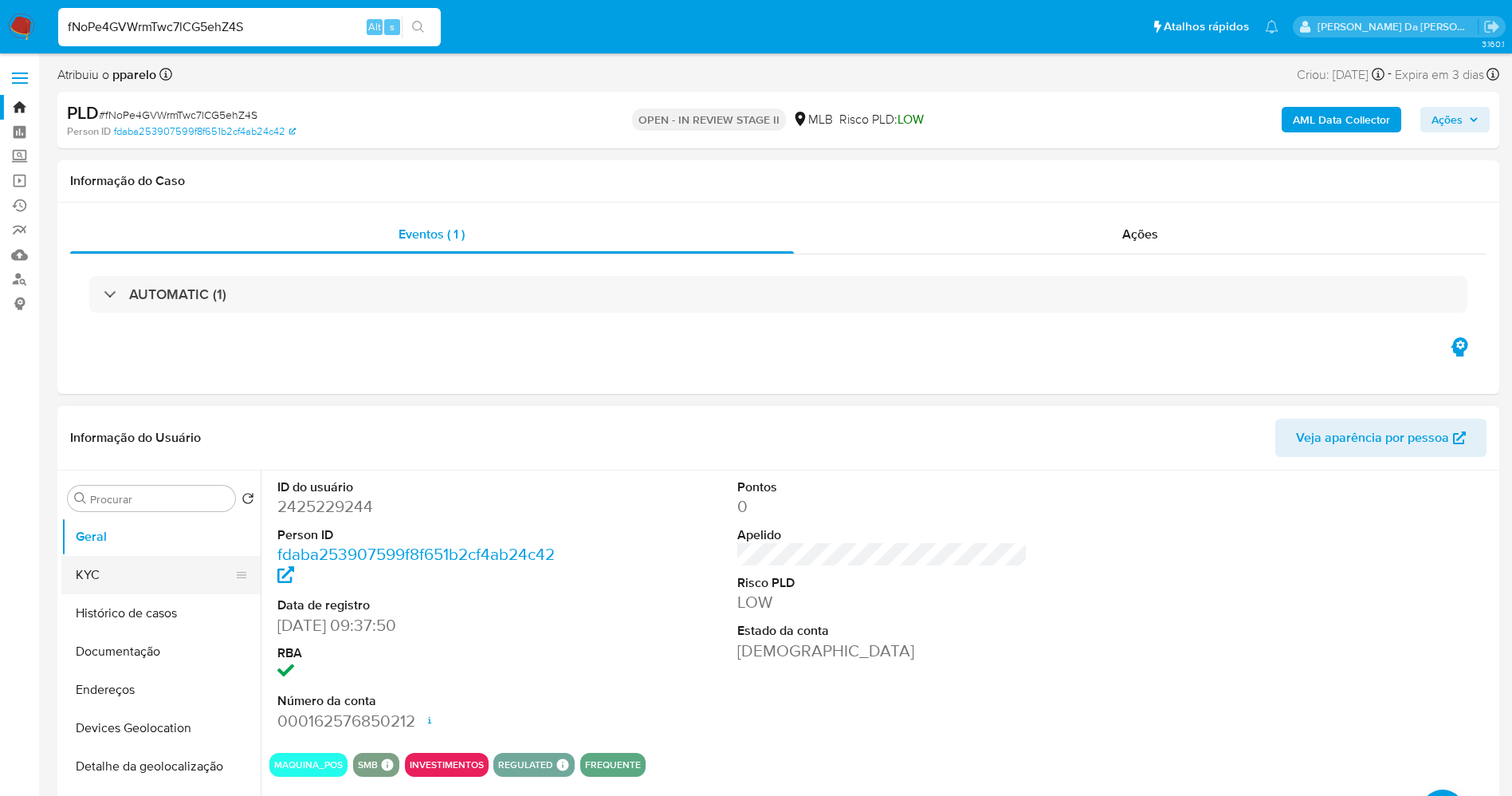
click at [140, 579] on button "KYC" at bounding box center [154, 574] width 187 height 38
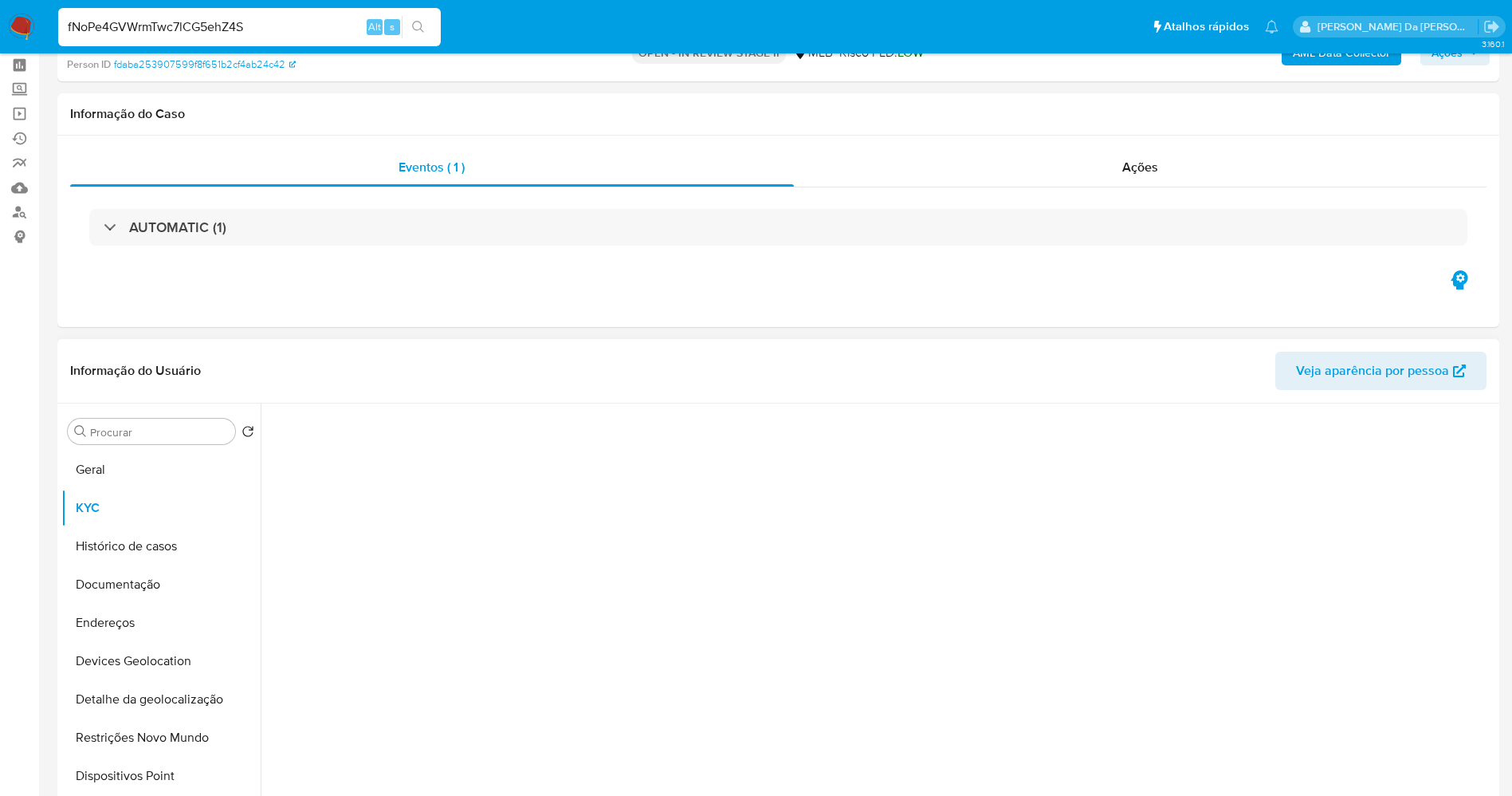
scroll to position [120, 0]
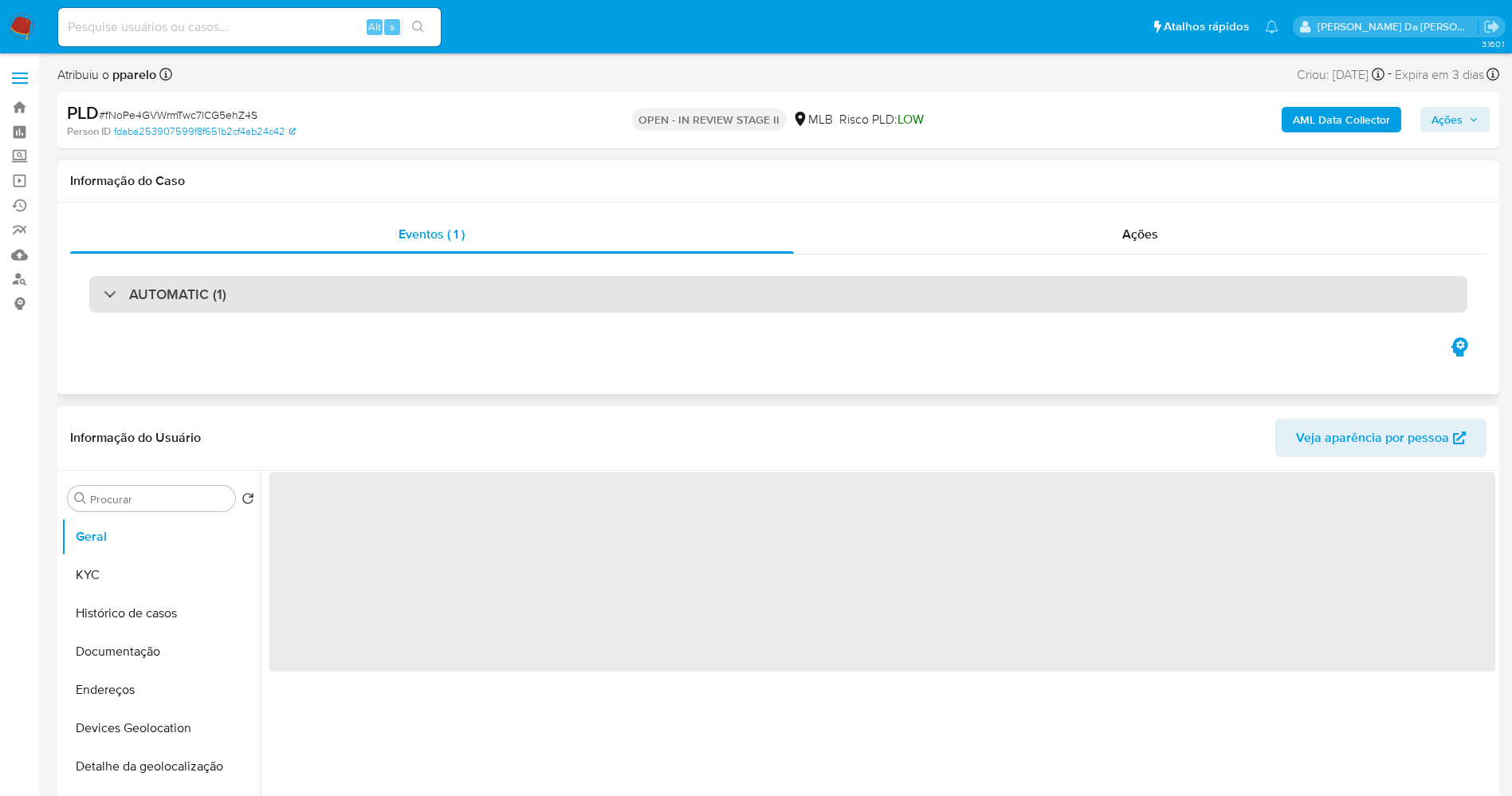
click at [178, 291] on h3 "AUTOMATIC (1)" at bounding box center [177, 294] width 97 height 18
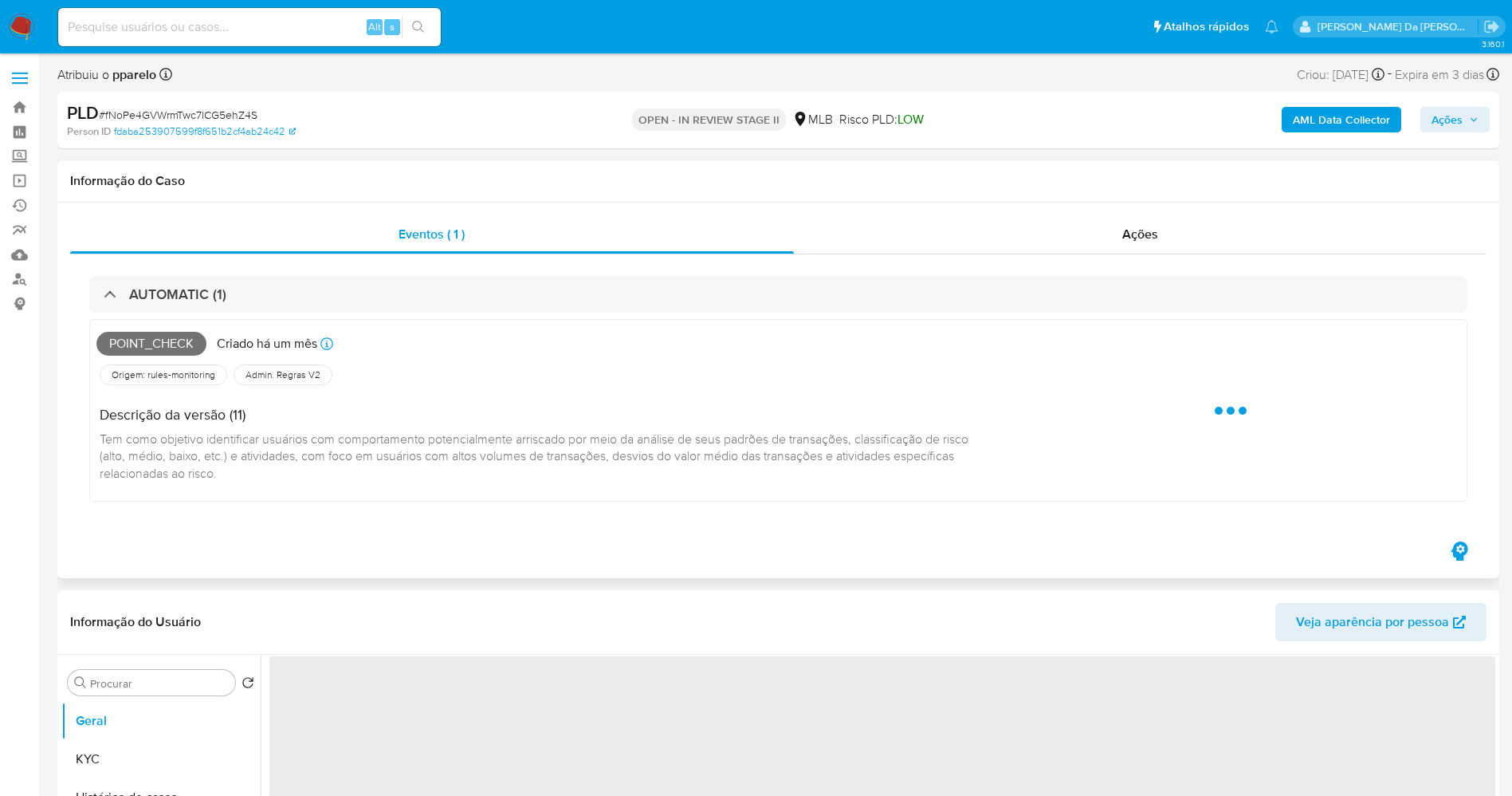
select select "10"
click at [1128, 219] on div "Ações" at bounding box center [1141, 234] width 693 height 38
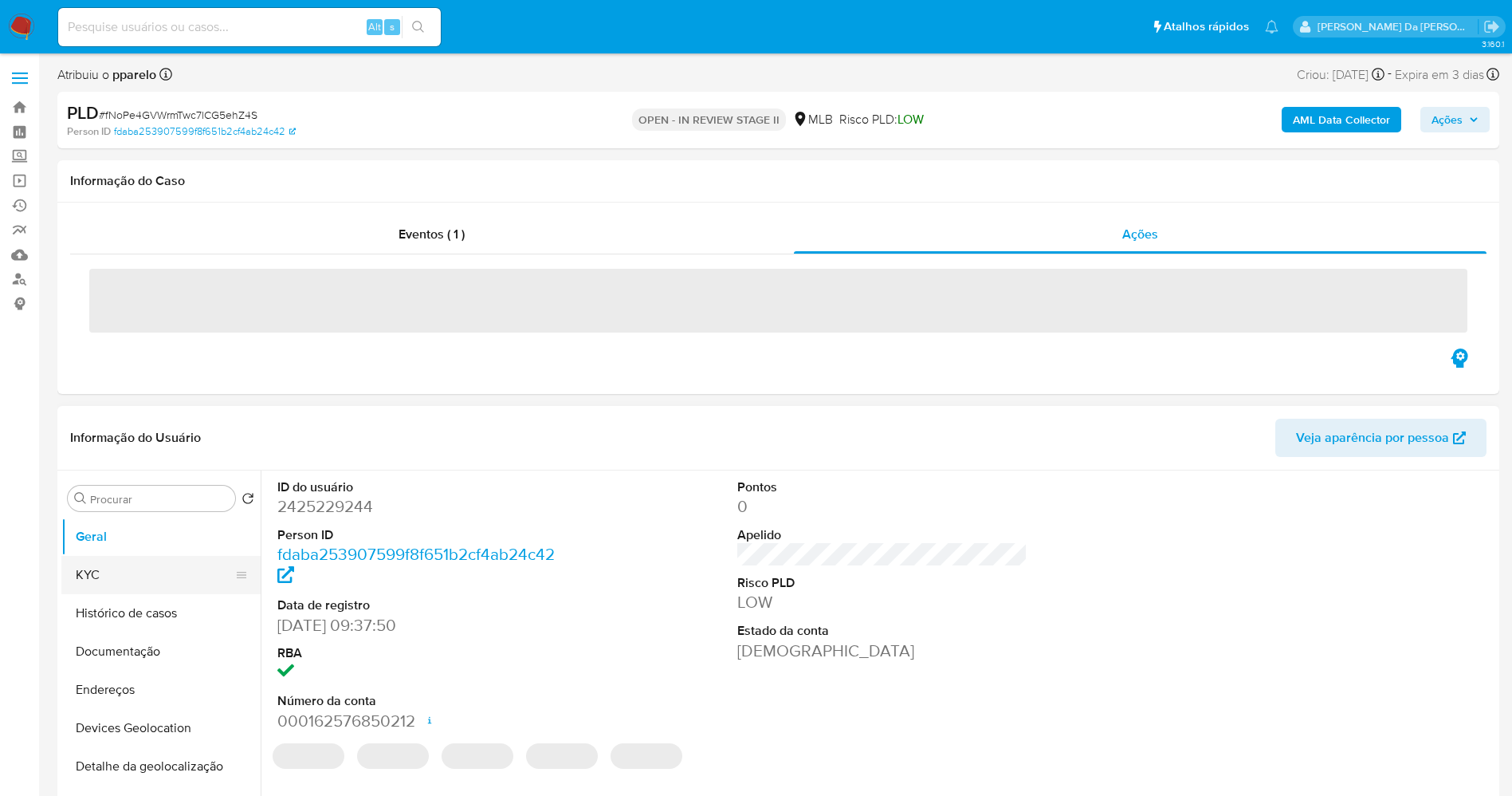
click at [109, 569] on button "KYC" at bounding box center [154, 574] width 187 height 38
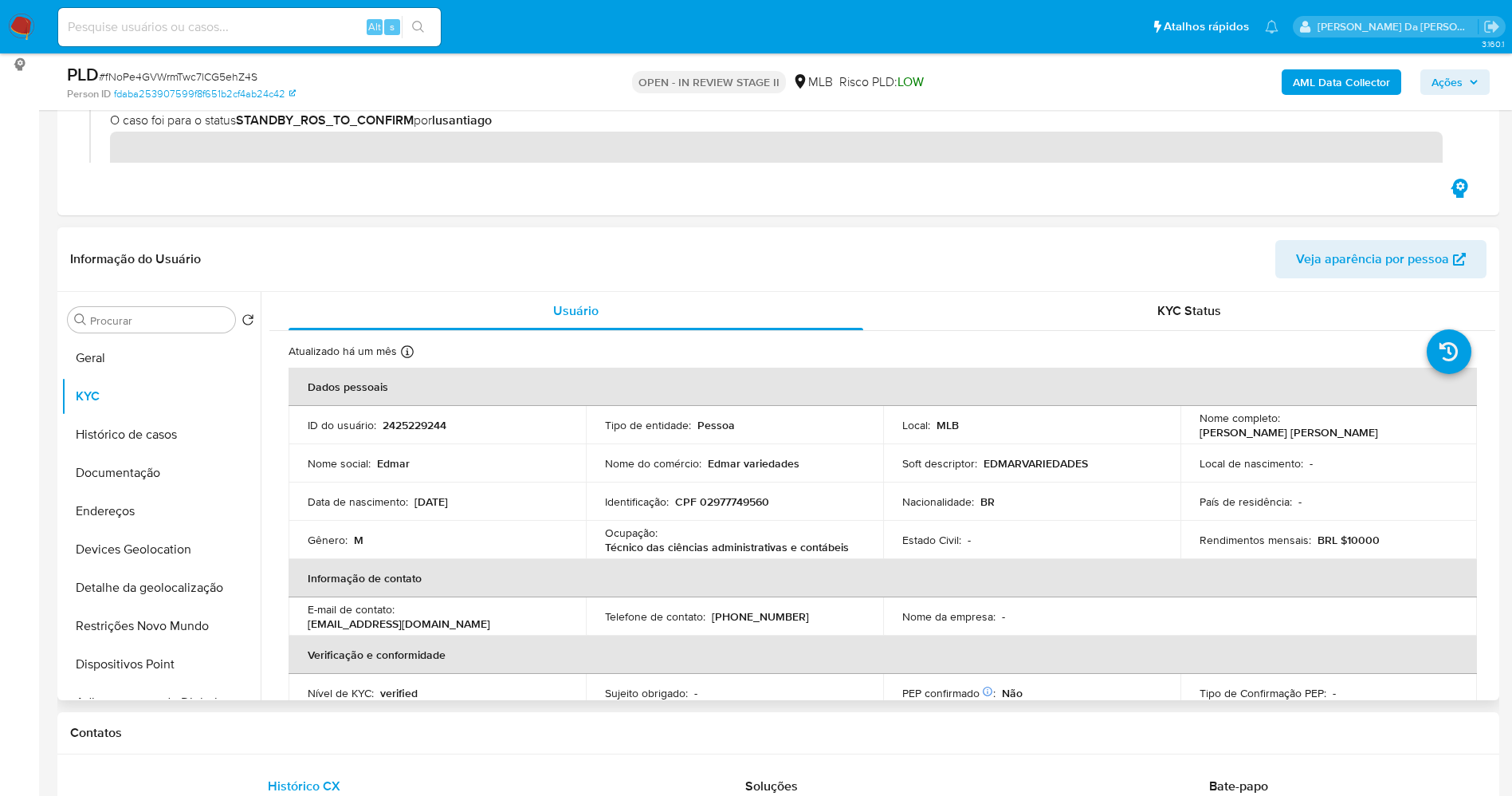
click at [751, 467] on p "Edmar variedades" at bounding box center [754, 463] width 91 height 15
click at [704, 464] on div "Nome do comércio : Edmar variedades" at bounding box center [735, 463] width 259 height 15
click at [725, 464] on p "Edmar variedades" at bounding box center [754, 463] width 91 height 15
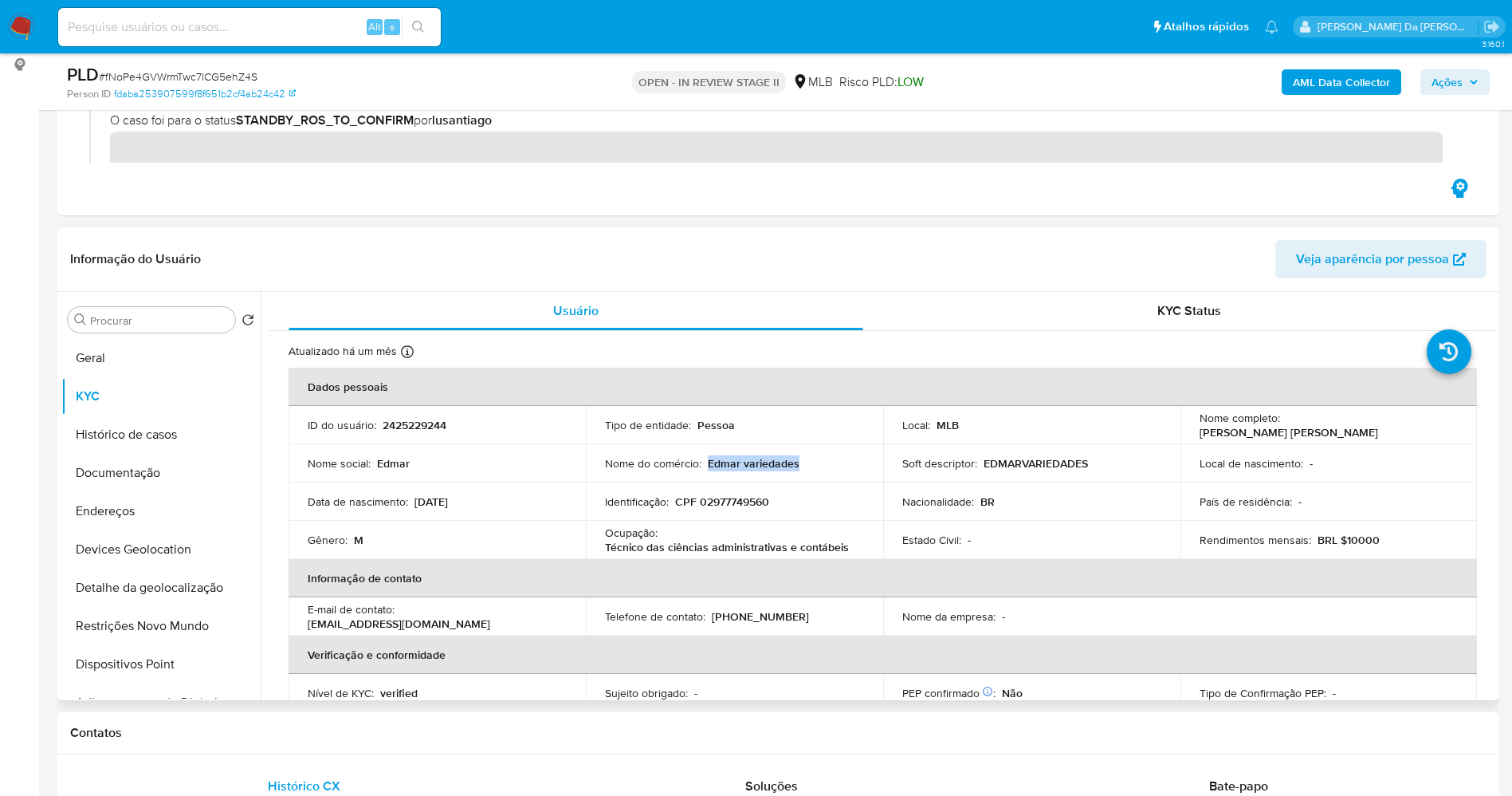
drag, startPoint x: 725, startPoint y: 464, endPoint x: 793, endPoint y: 465, distance: 68.0
click at [793, 465] on p "Edmar variedades" at bounding box center [754, 463] width 91 height 15
copy p "Edmar variedades"
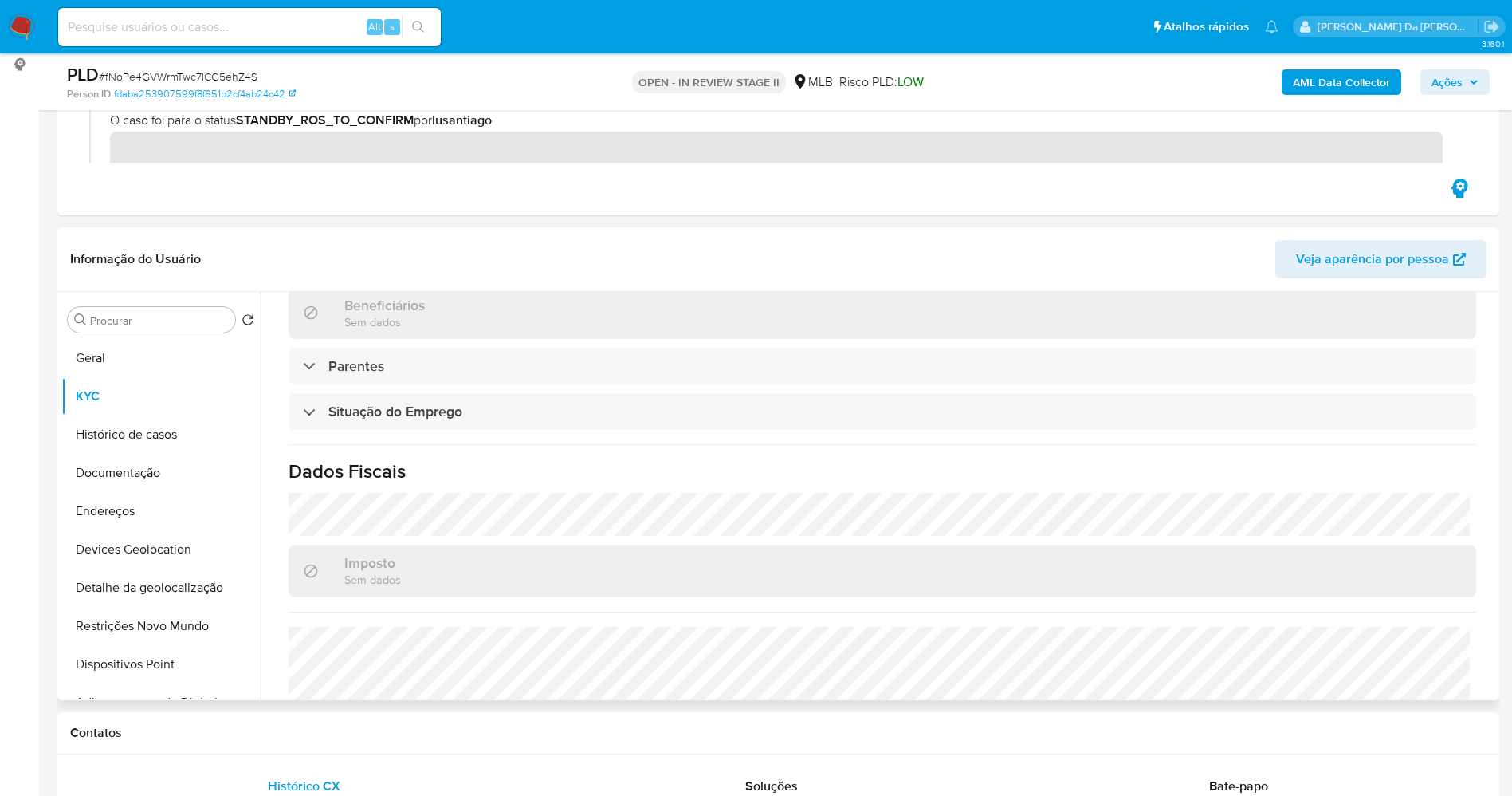
scroll to position [664, 0]
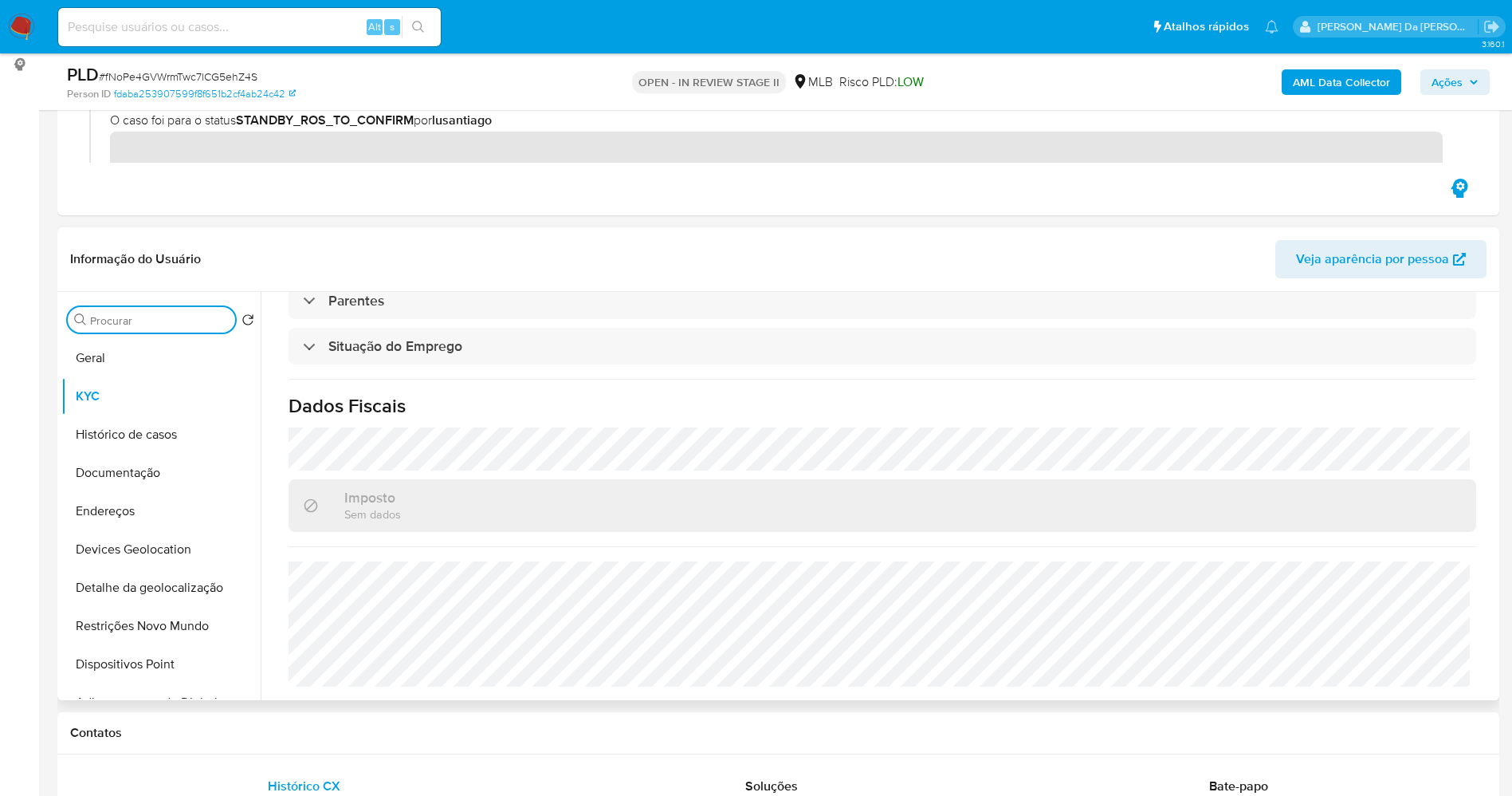
click at [139, 325] on input "Procurar" at bounding box center [159, 321] width 139 height 15
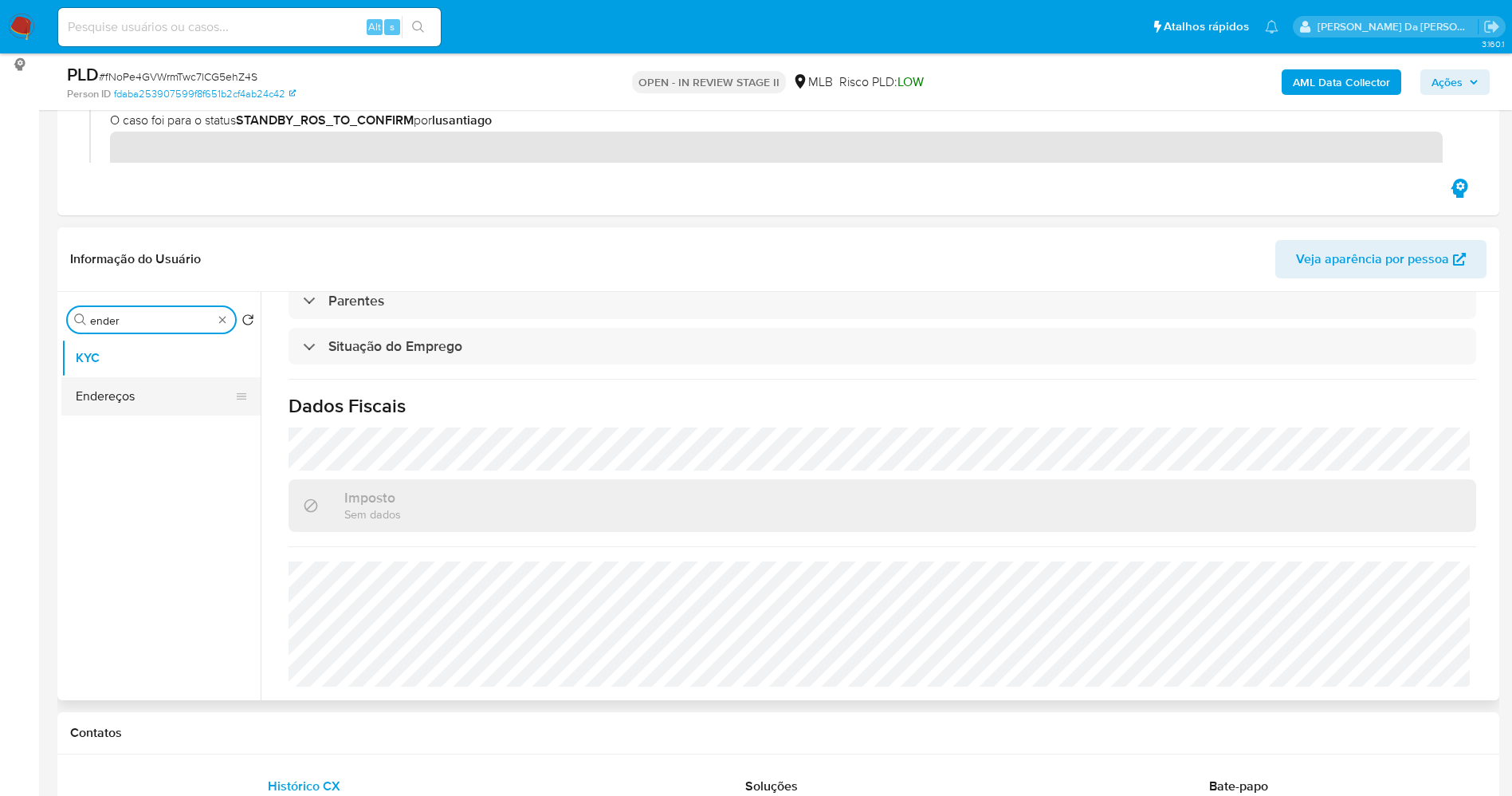
type input "ender"
click at [185, 387] on button "Endereços" at bounding box center [161, 396] width 199 height 38
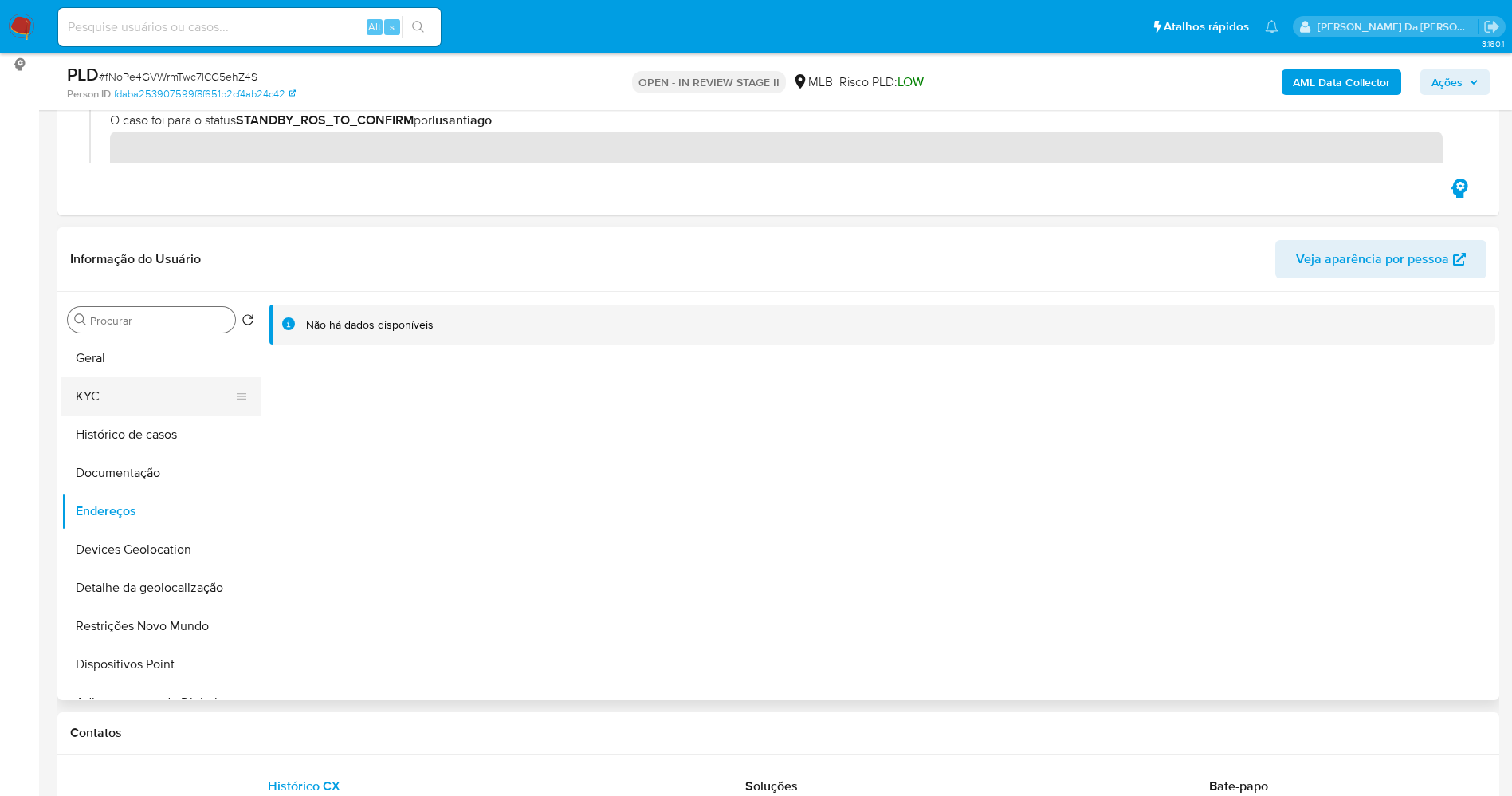
click at [123, 382] on button "KYC" at bounding box center [154, 396] width 187 height 38
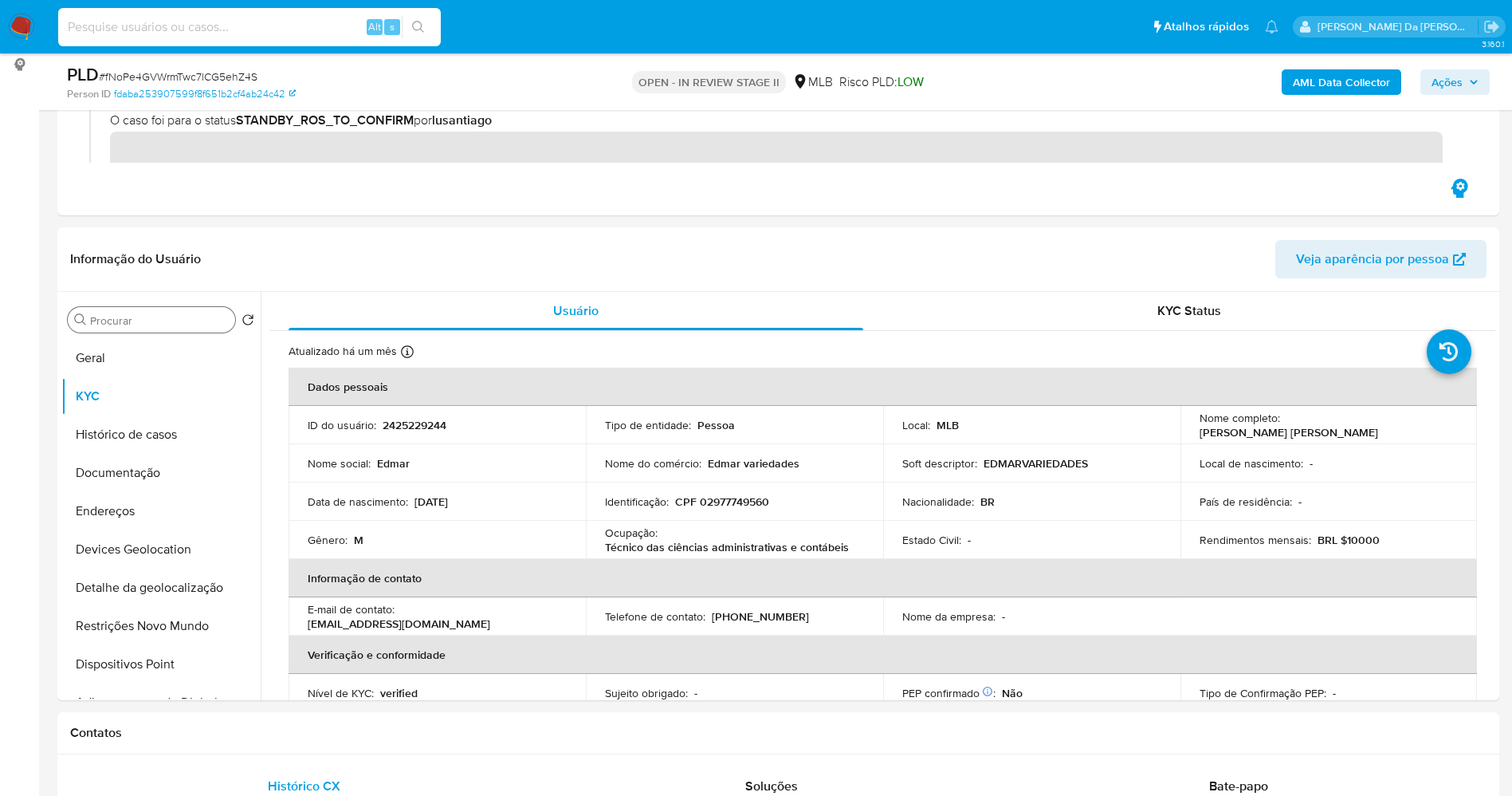
click at [232, 22] on input at bounding box center [249, 27] width 382 height 20
paste input "fNoPe4GVWrmTwc7lCG5ehZ4S"
type input "fNoPe4GVWrmTwc7lCG5ehZ4S"
click at [410, 18] on button "search-icon" at bounding box center [418, 27] width 33 height 22
click at [276, 30] on input "fNoPe4GVWrmTwc7lCG5ehZ4S" at bounding box center [249, 27] width 382 height 20
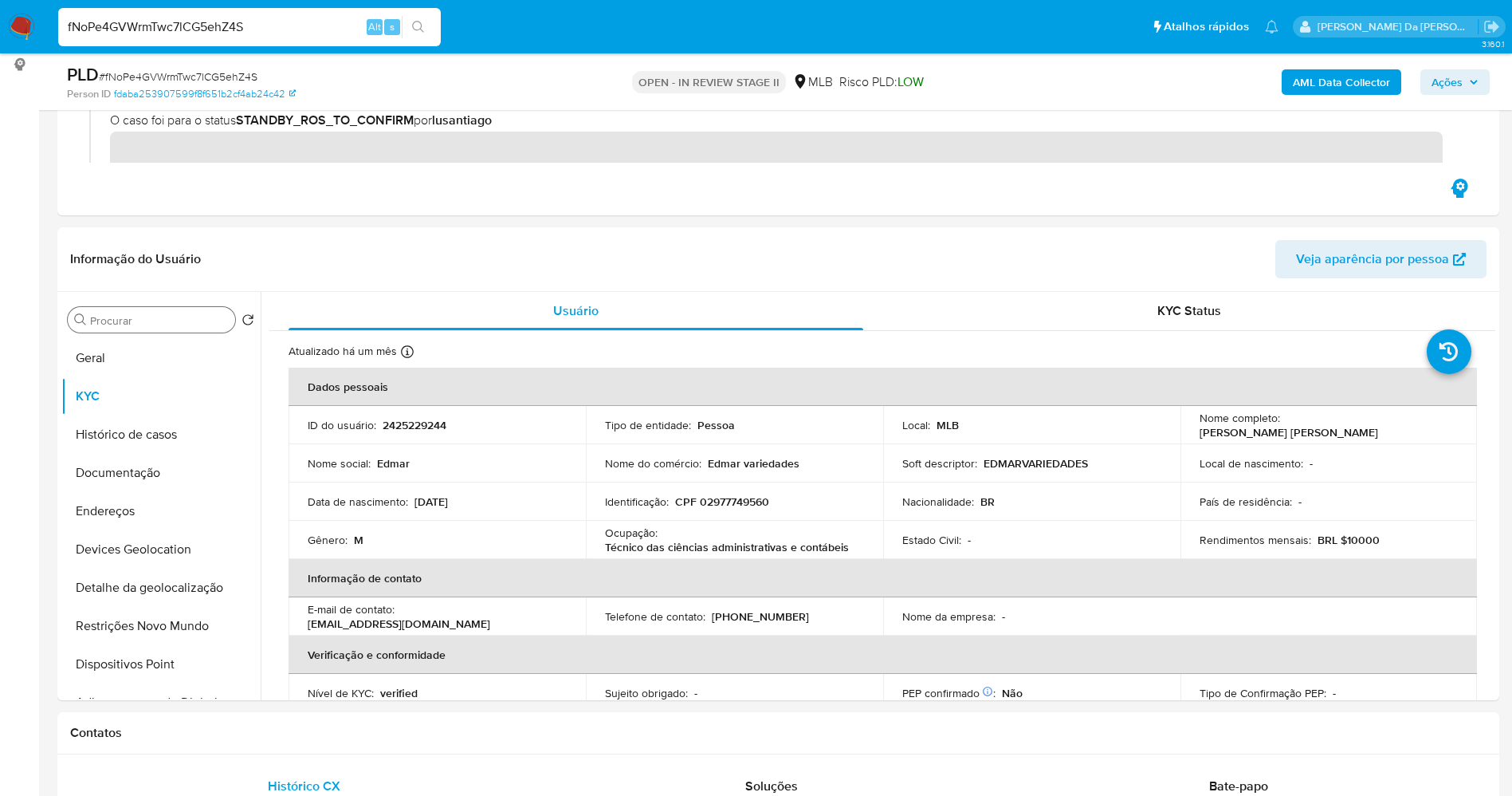
click at [422, 20] on icon "search-icon" at bounding box center [418, 27] width 13 height 13
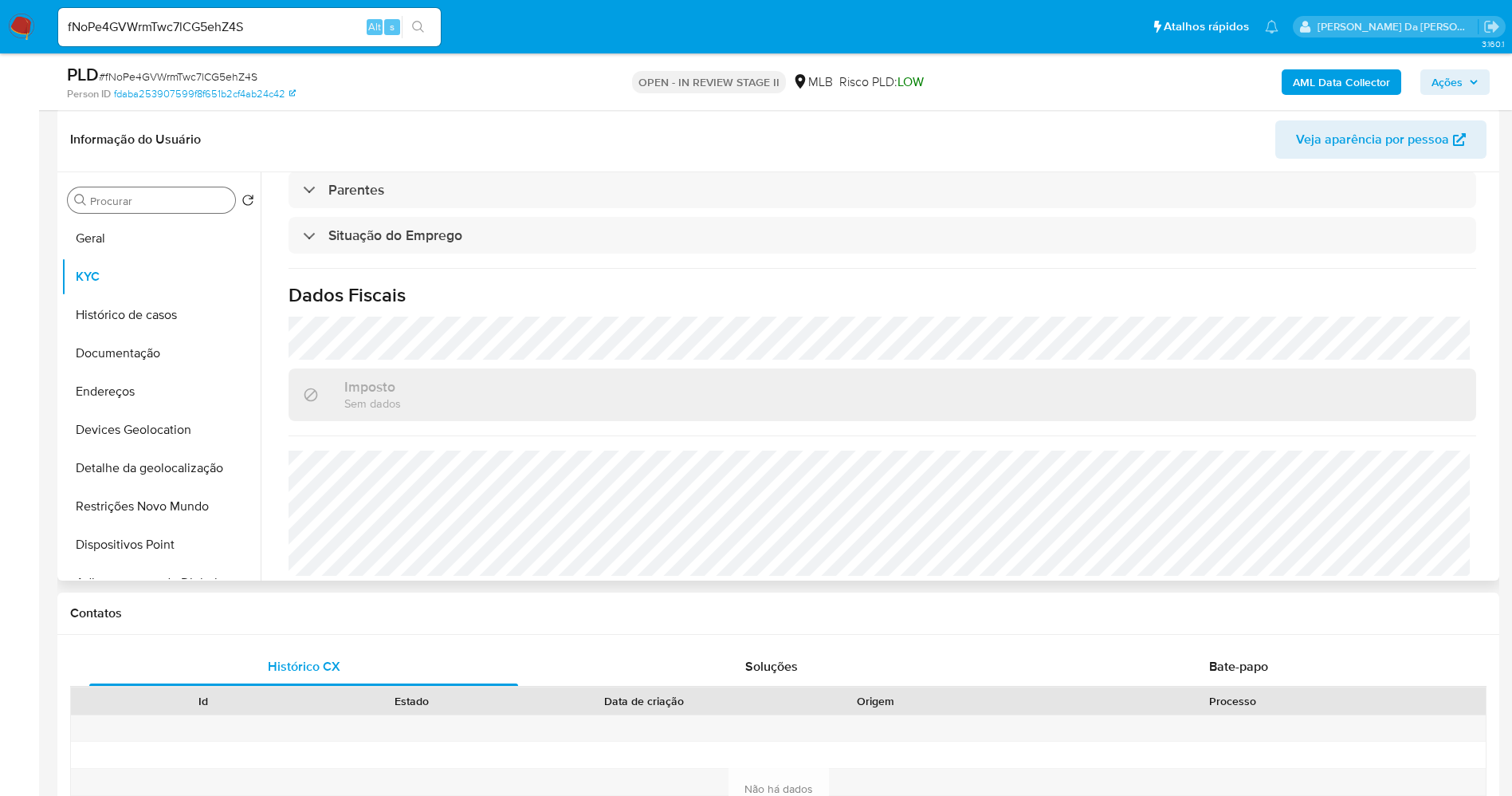
scroll to position [664, 0]
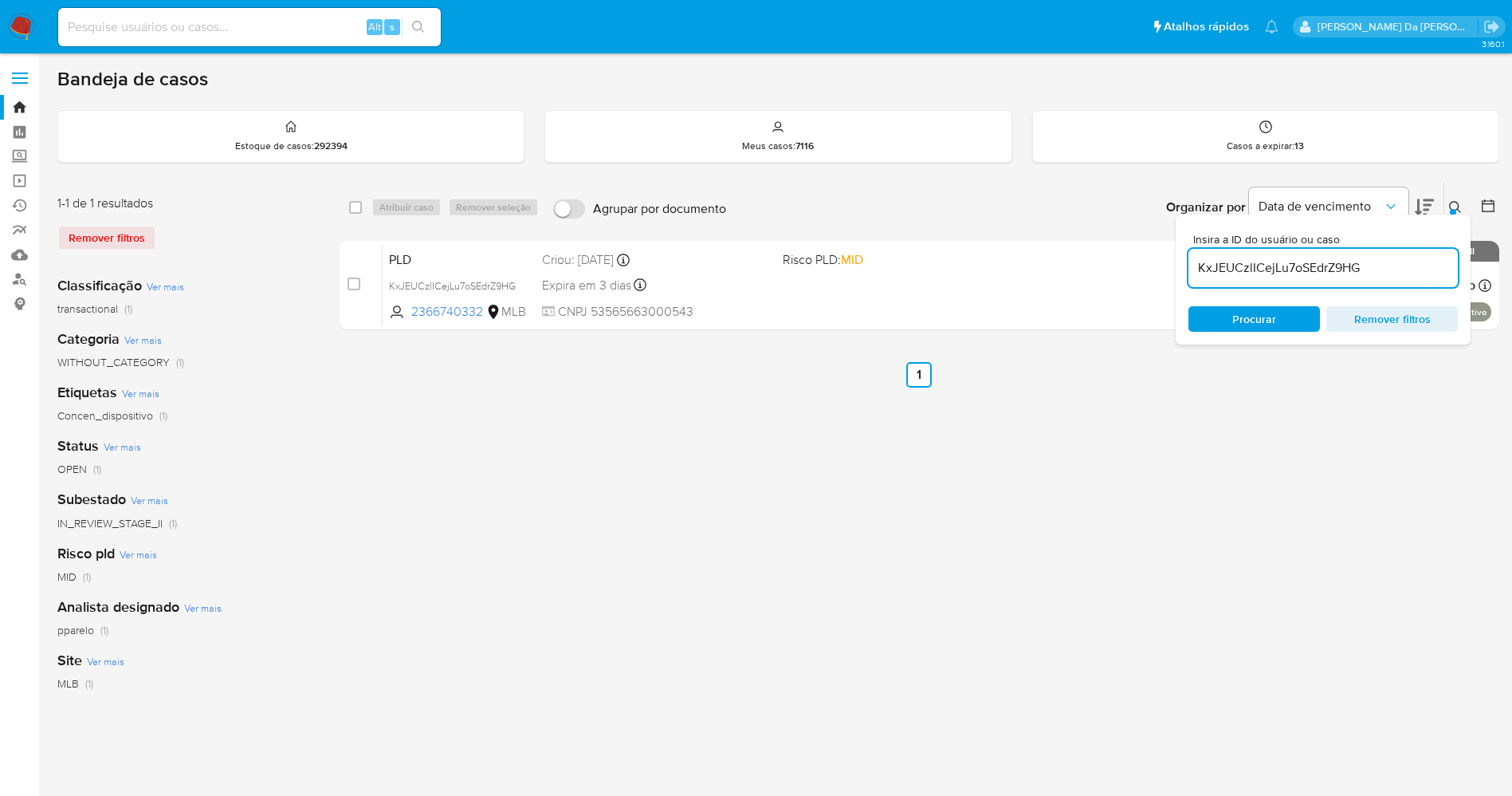
click at [186, 25] on input at bounding box center [249, 27] width 382 height 20
paste input "KxJEUCzlICejLu7oSEdrZ9HG"
type input "KxJEUCzlICejLu7oSEdrZ9HG"
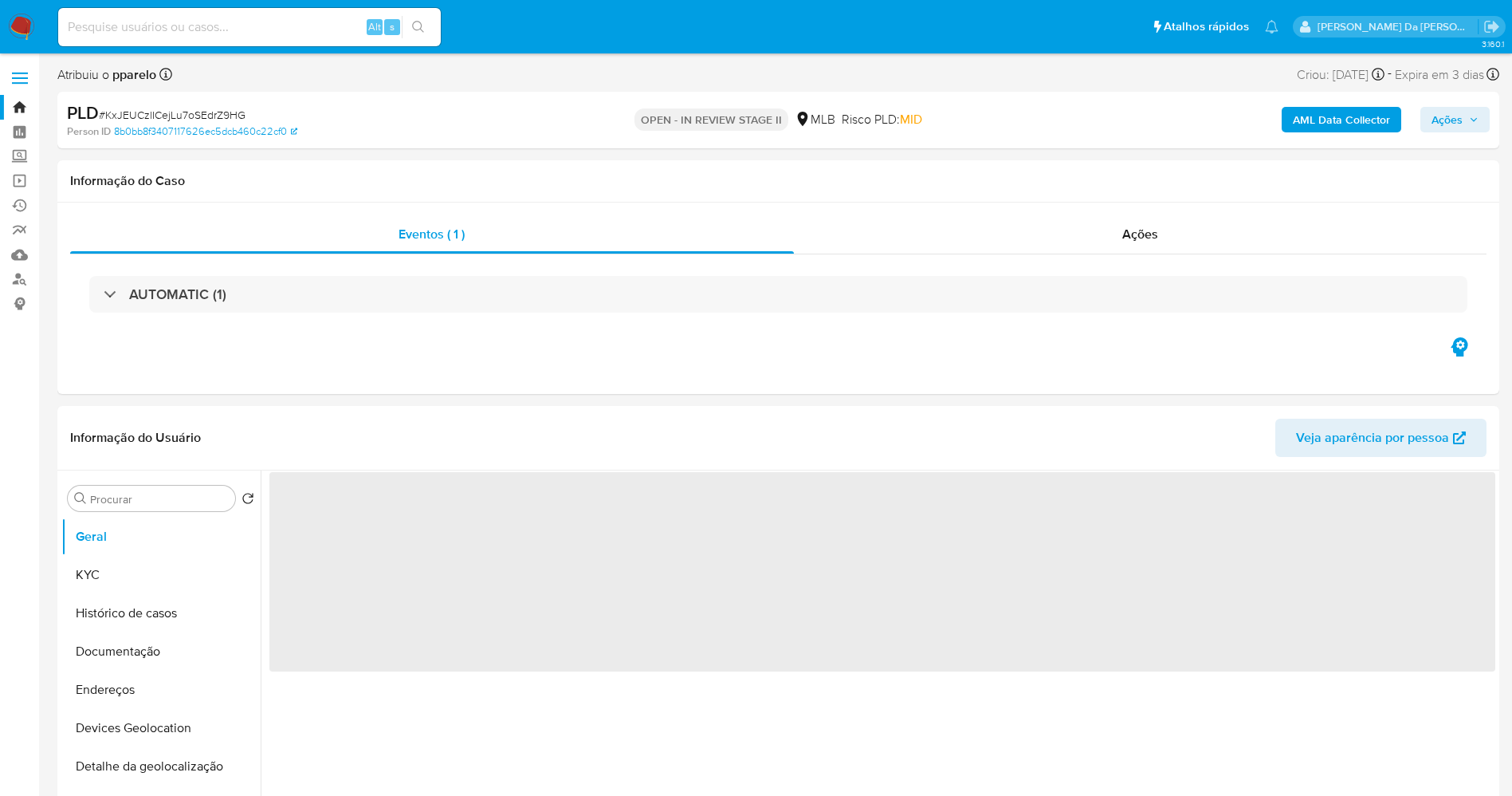
select select "10"
